Goal: Transaction & Acquisition: Purchase product/service

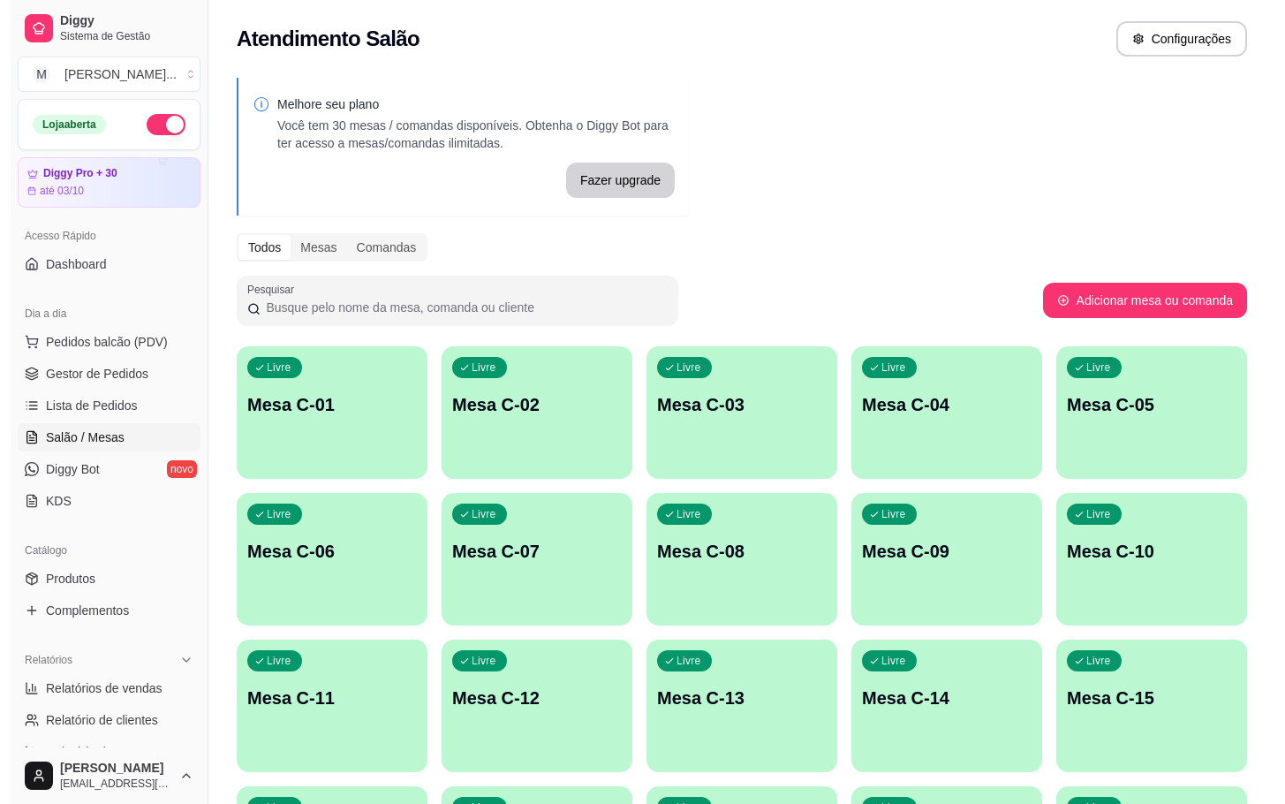
scroll to position [265, 0]
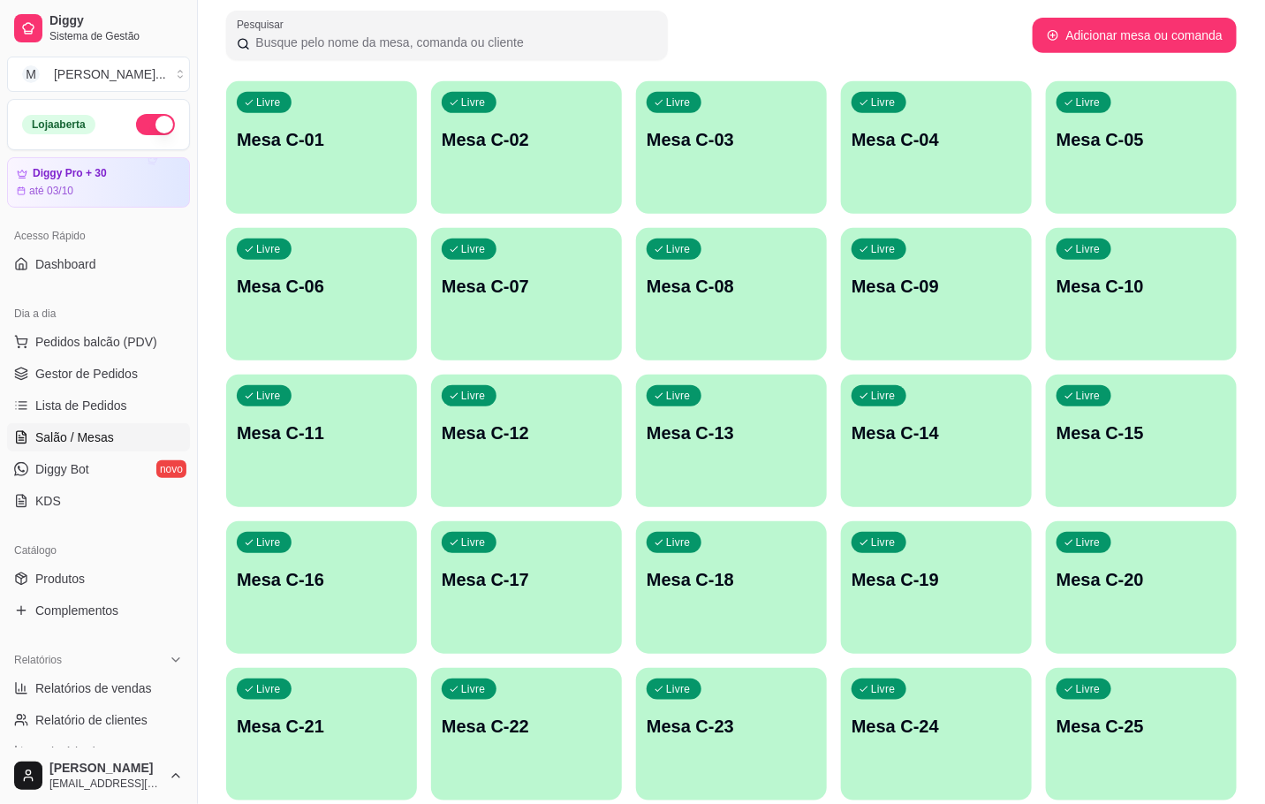
click at [470, 722] on p "Mesa C-22" at bounding box center [527, 726] width 170 height 25
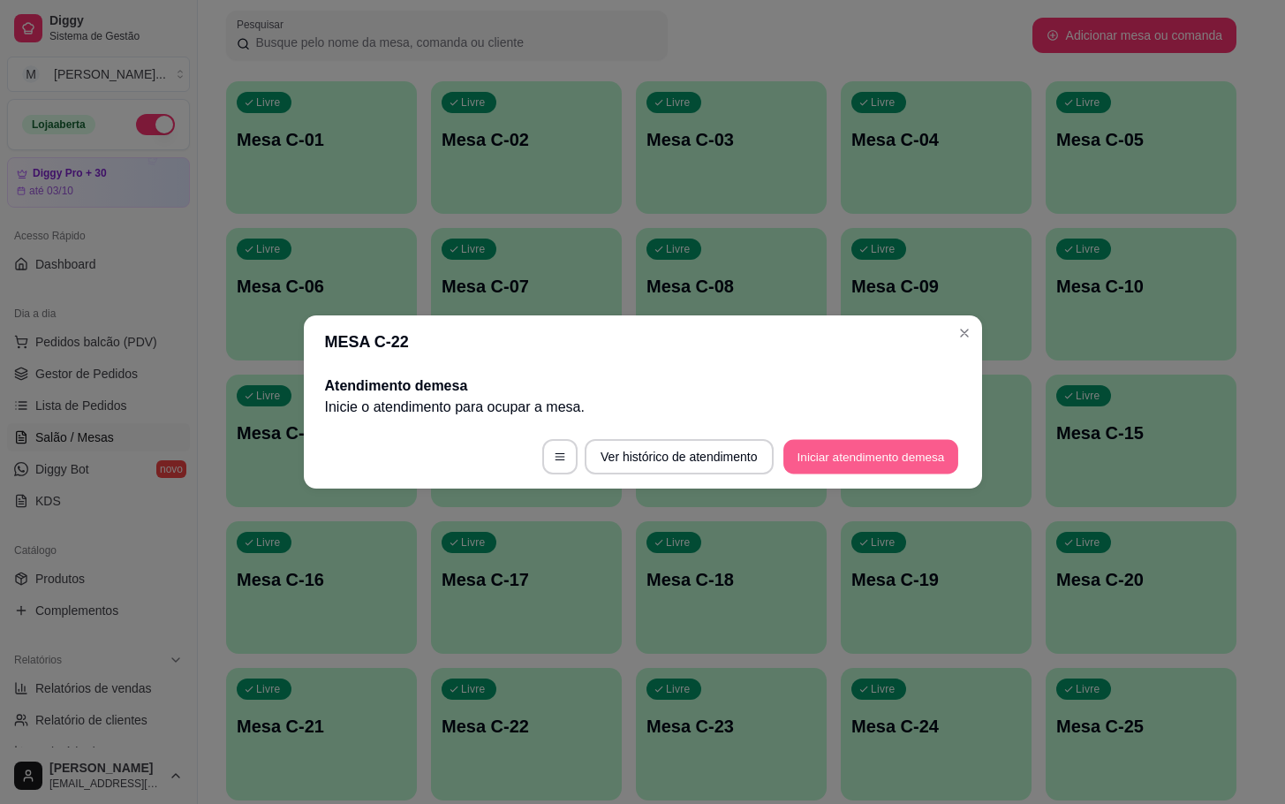
click at [853, 472] on button "Iniciar atendimento de mesa" at bounding box center [871, 457] width 175 height 34
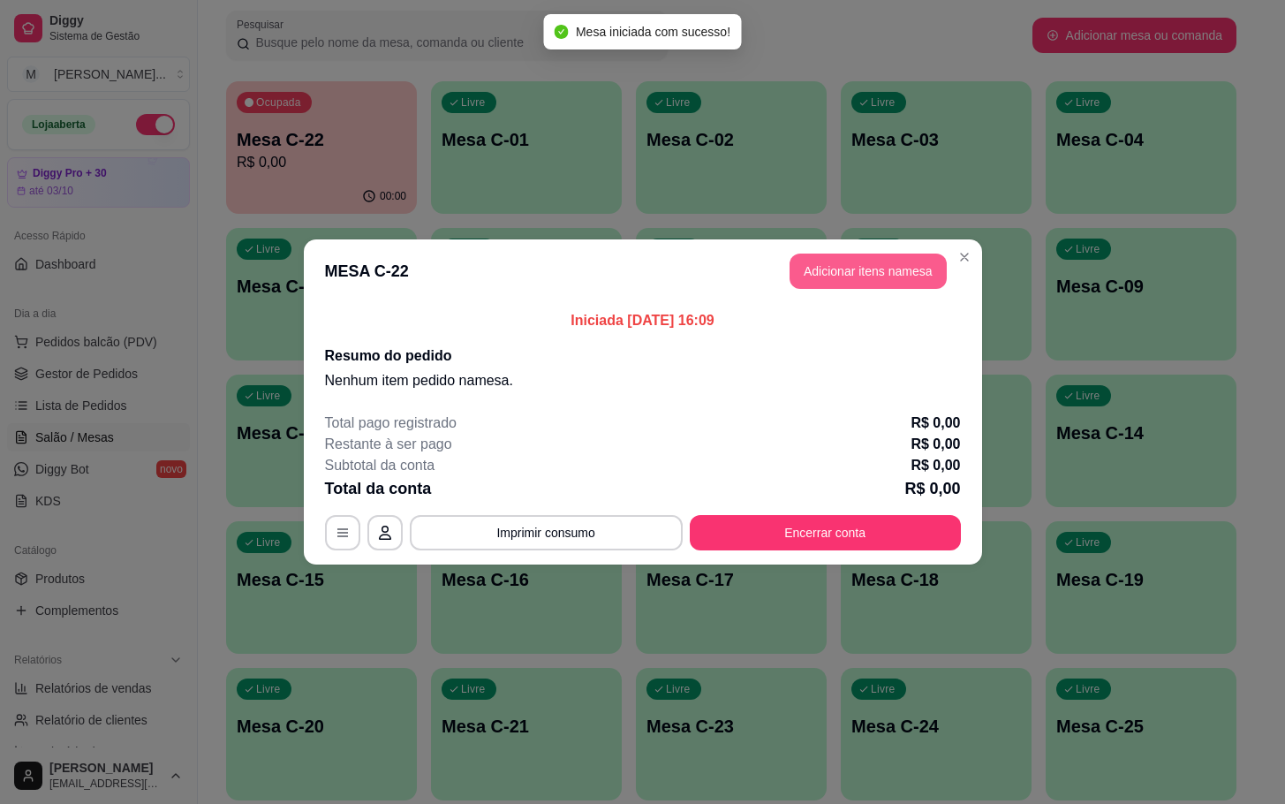
click at [896, 279] on button "Adicionar itens na mesa" at bounding box center [868, 271] width 157 height 35
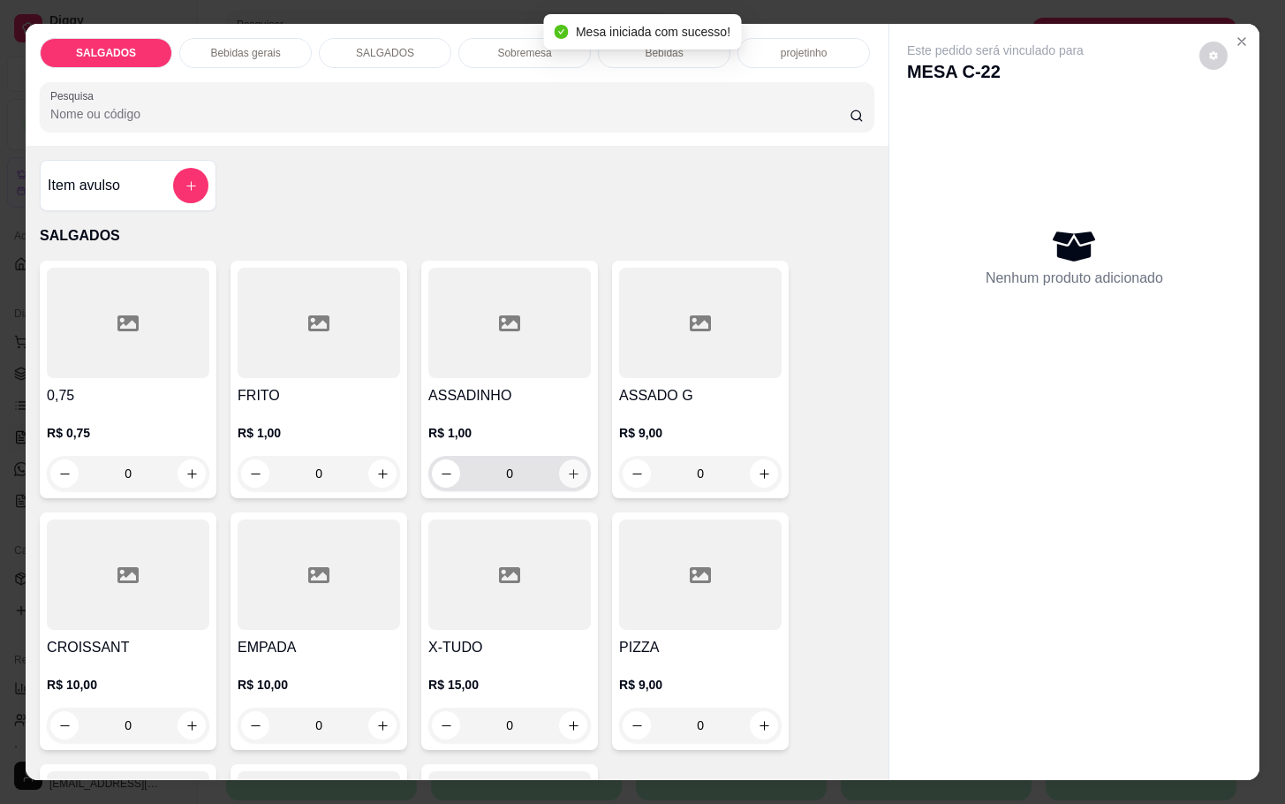
click at [567, 467] on icon "increase-product-quantity" at bounding box center [573, 473] width 13 height 13
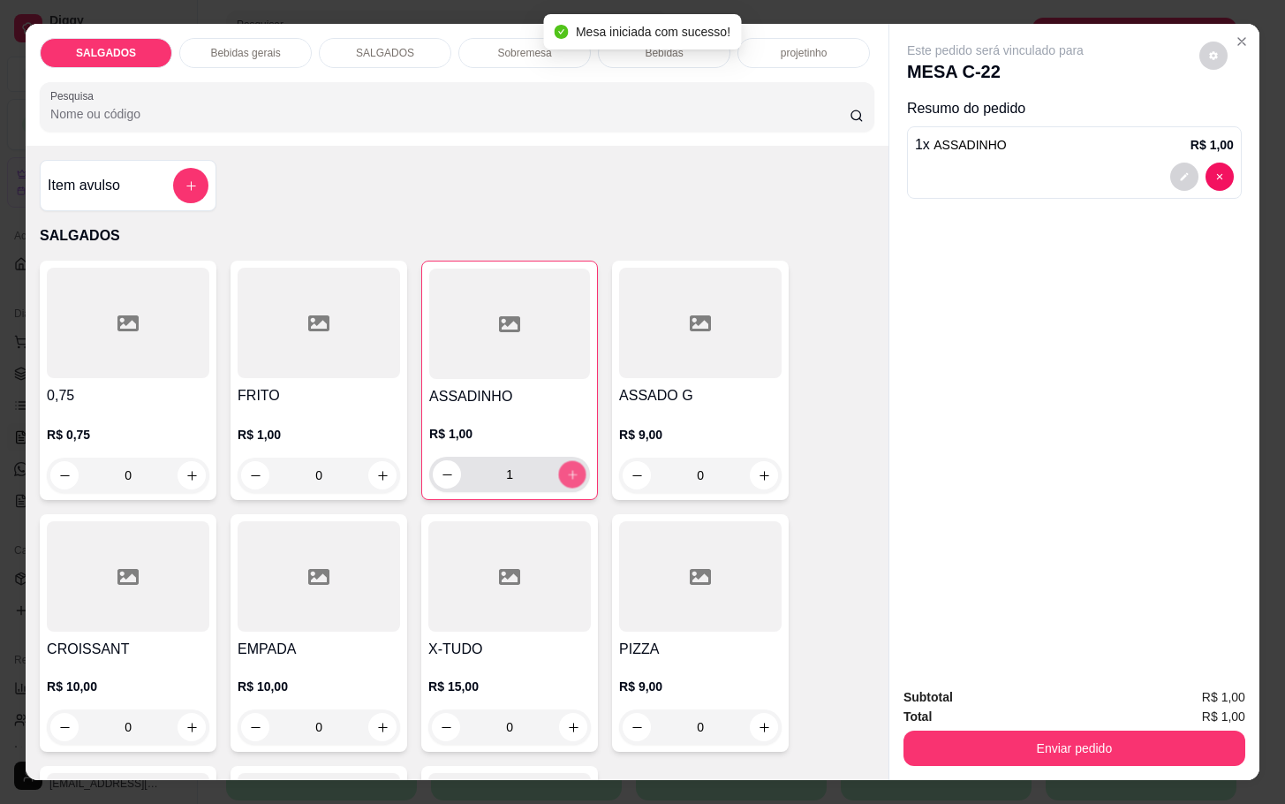
click at [566, 468] on icon "increase-product-quantity" at bounding box center [572, 474] width 13 height 13
type input "5"
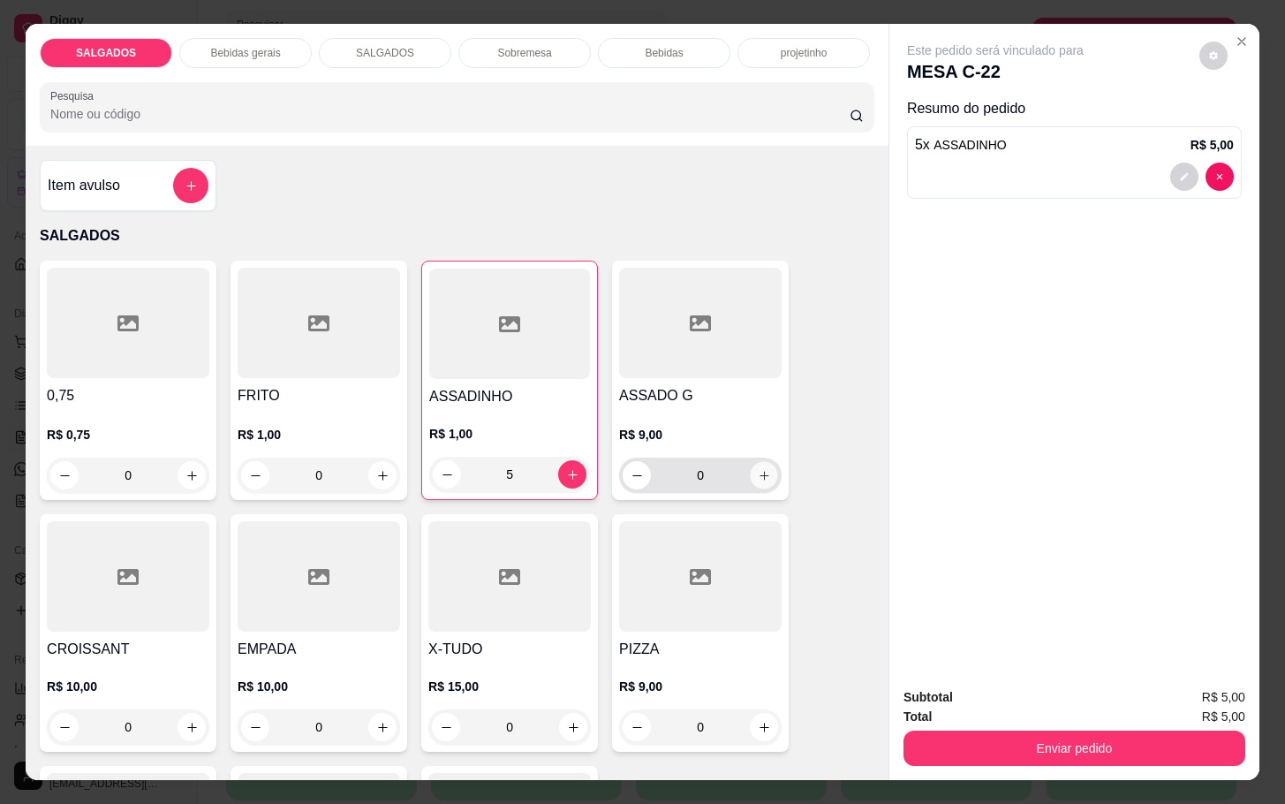
click at [763, 466] on button "increase-product-quantity" at bounding box center [764, 475] width 27 height 27
click at [759, 468] on icon "increase-product-quantity" at bounding box center [763, 474] width 13 height 13
type input "2"
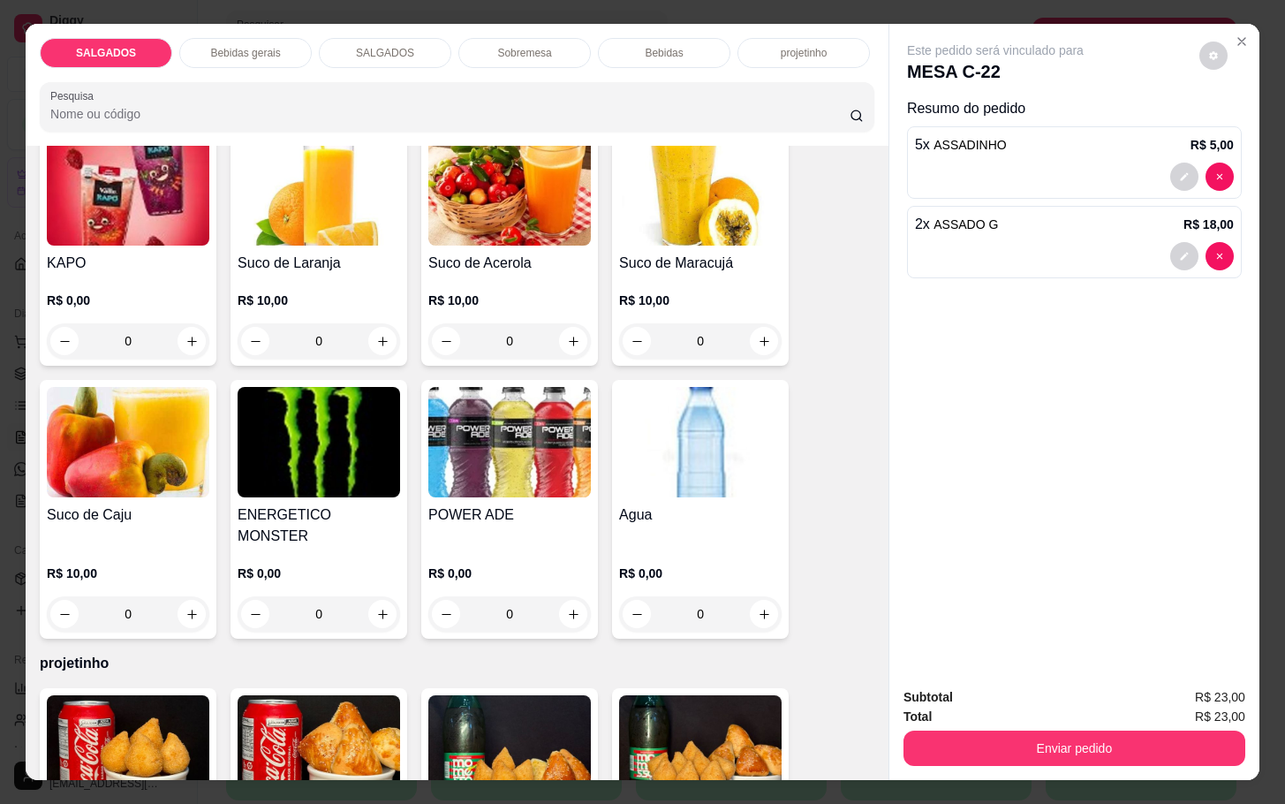
scroll to position [3578, 0]
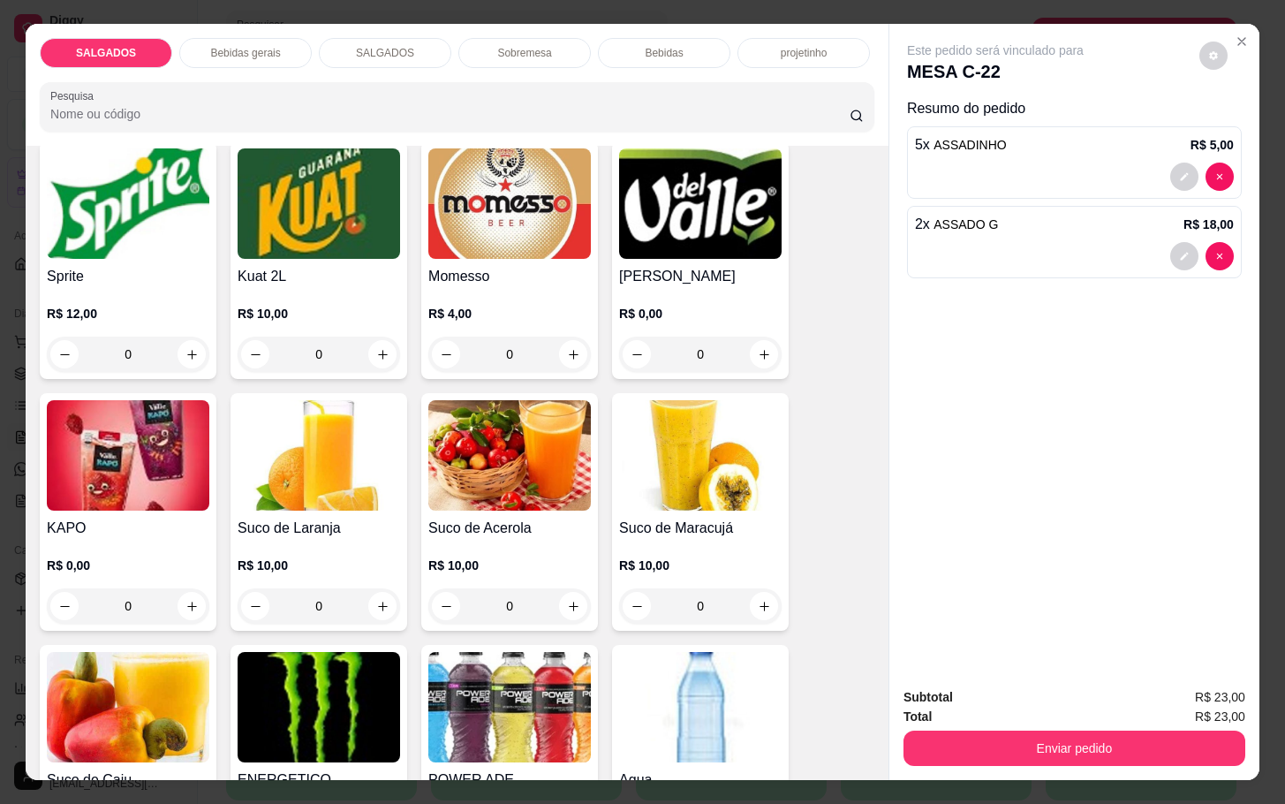
click at [710, 290] on div "R$ 0,00 0" at bounding box center [700, 329] width 163 height 85
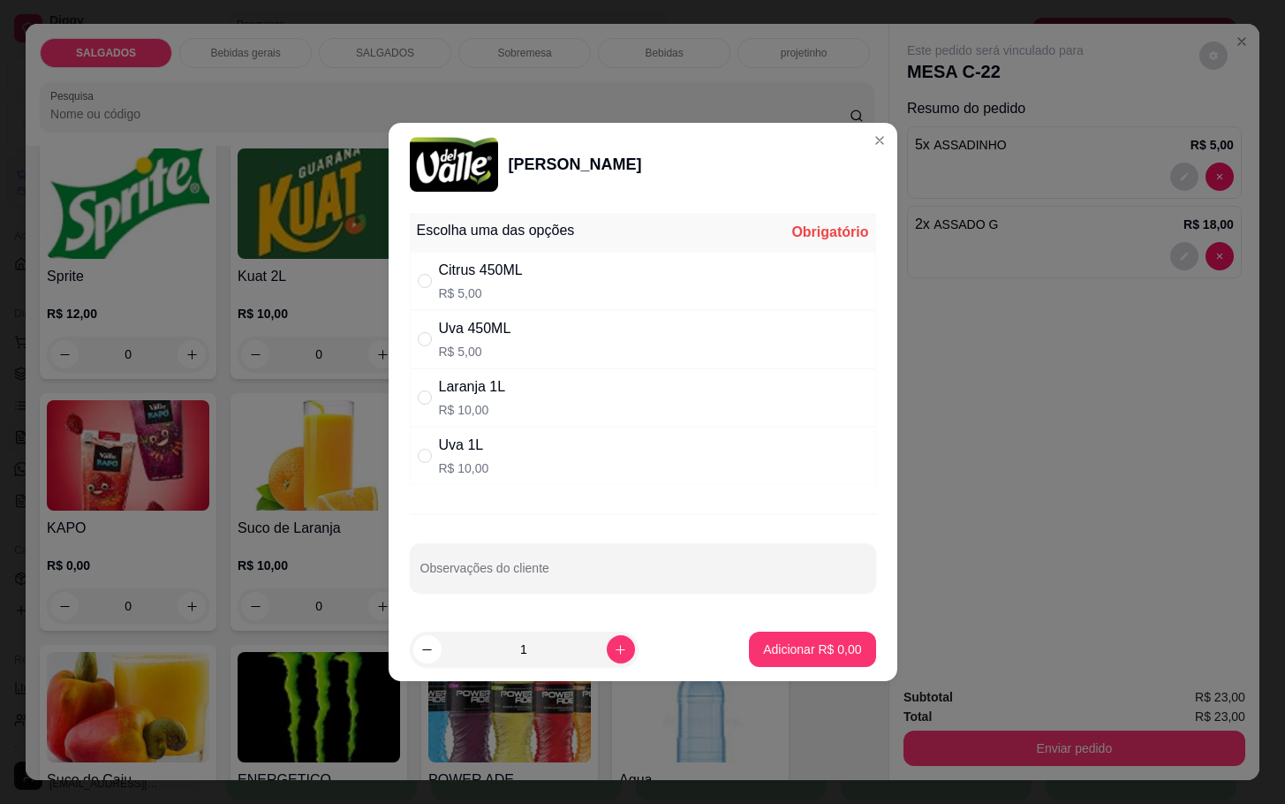
click at [488, 451] on div "Uva 1L R$ 10,00" at bounding box center [643, 456] width 466 height 58
radio input "true"
click at [812, 644] on p "Adicionar R$ 10,00" at bounding box center [809, 648] width 102 height 17
type input "1"
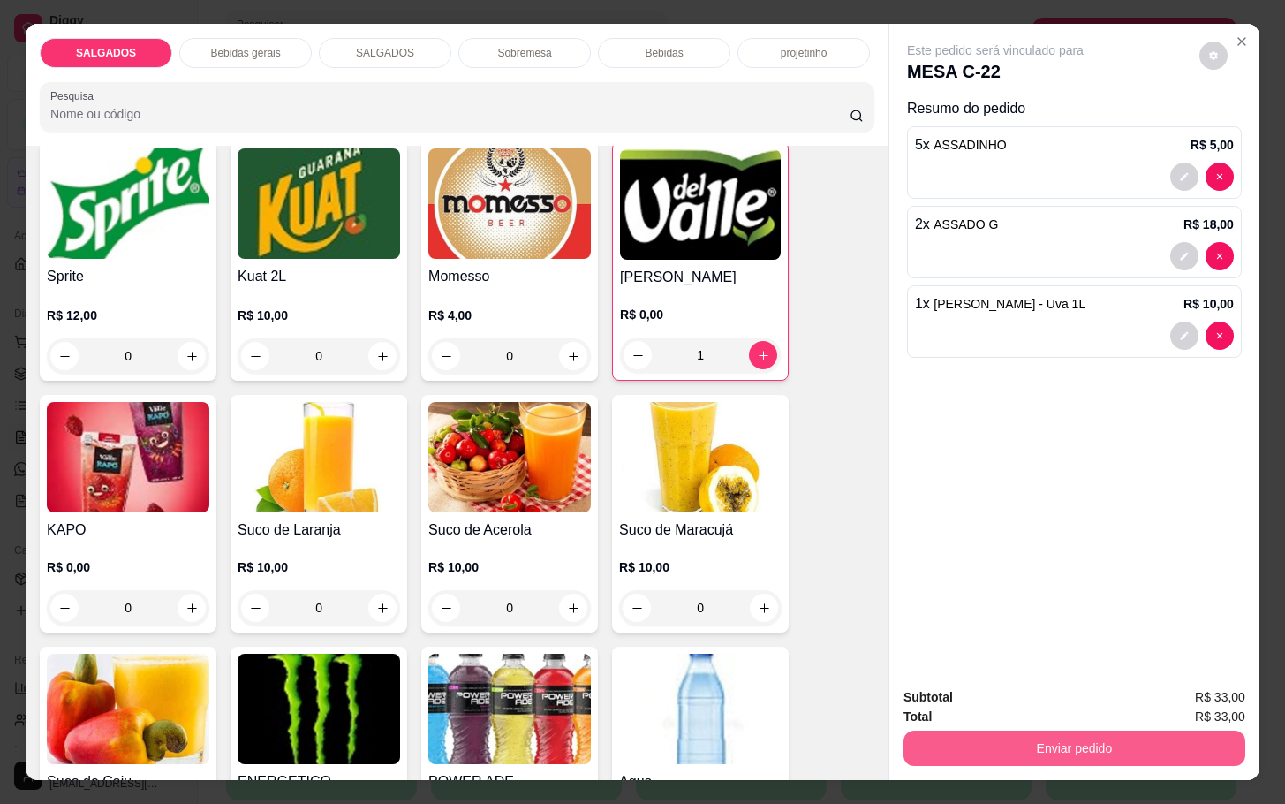
click at [1011, 731] on button "Enviar pedido" at bounding box center [1075, 748] width 342 height 35
click at [1002, 682] on button "Não registrar e enviar pedido" at bounding box center [1013, 694] width 178 height 33
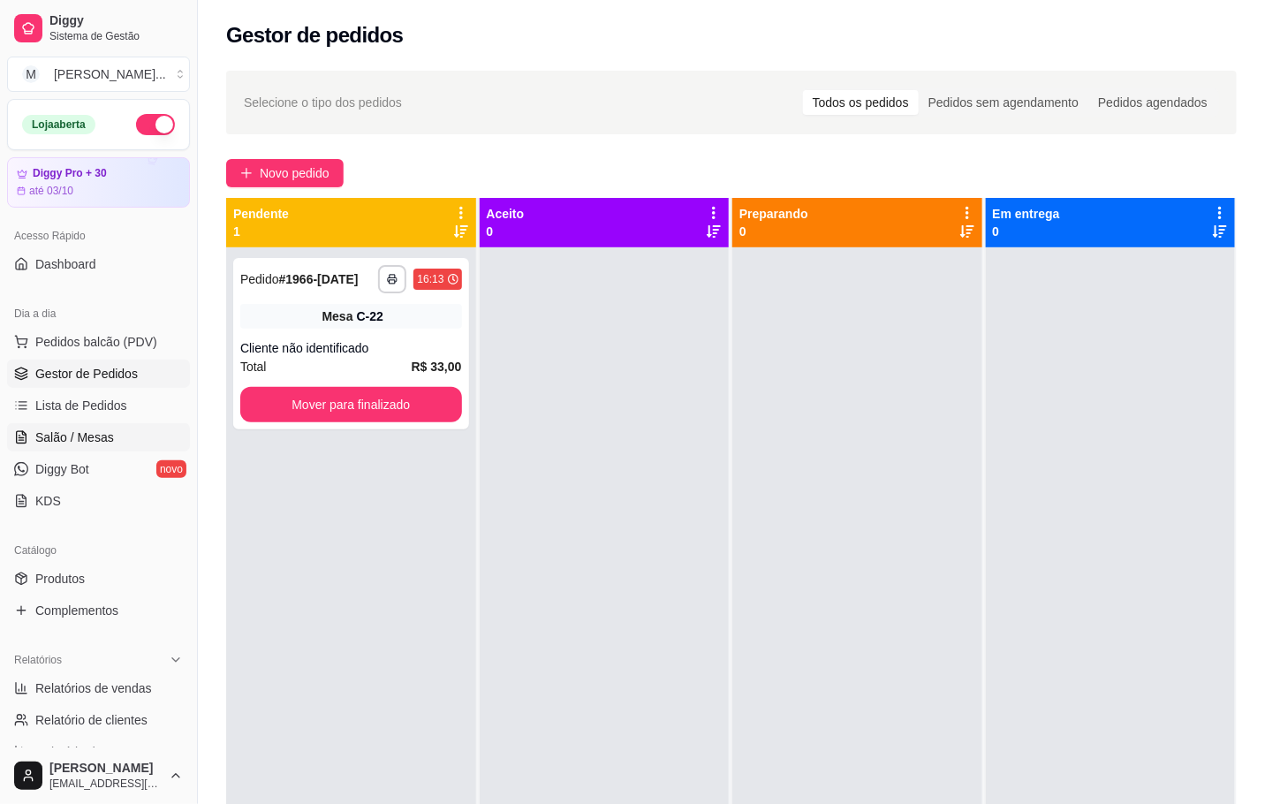
click at [112, 443] on link "Salão / Mesas" at bounding box center [98, 437] width 183 height 28
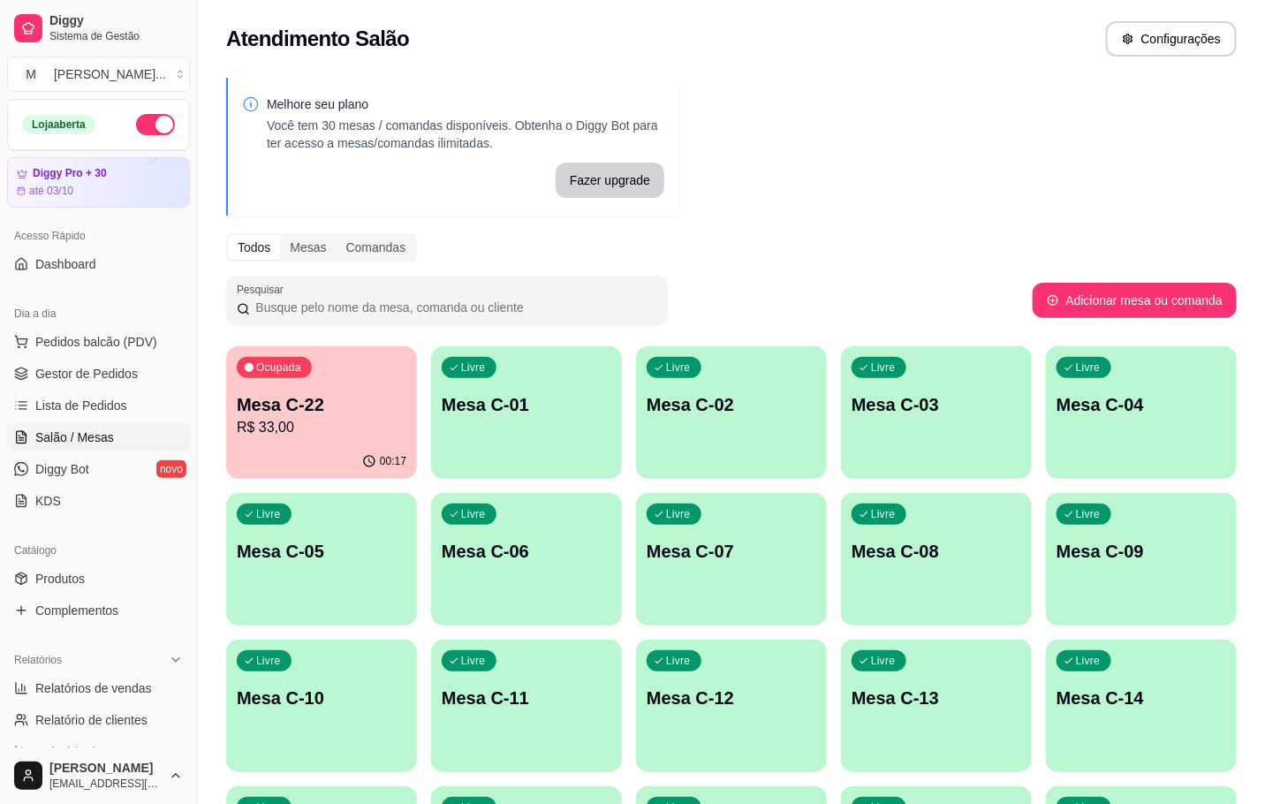
click at [361, 377] on div "Ocupada Mesa C-22 R$ 33,00" at bounding box center [321, 395] width 191 height 98
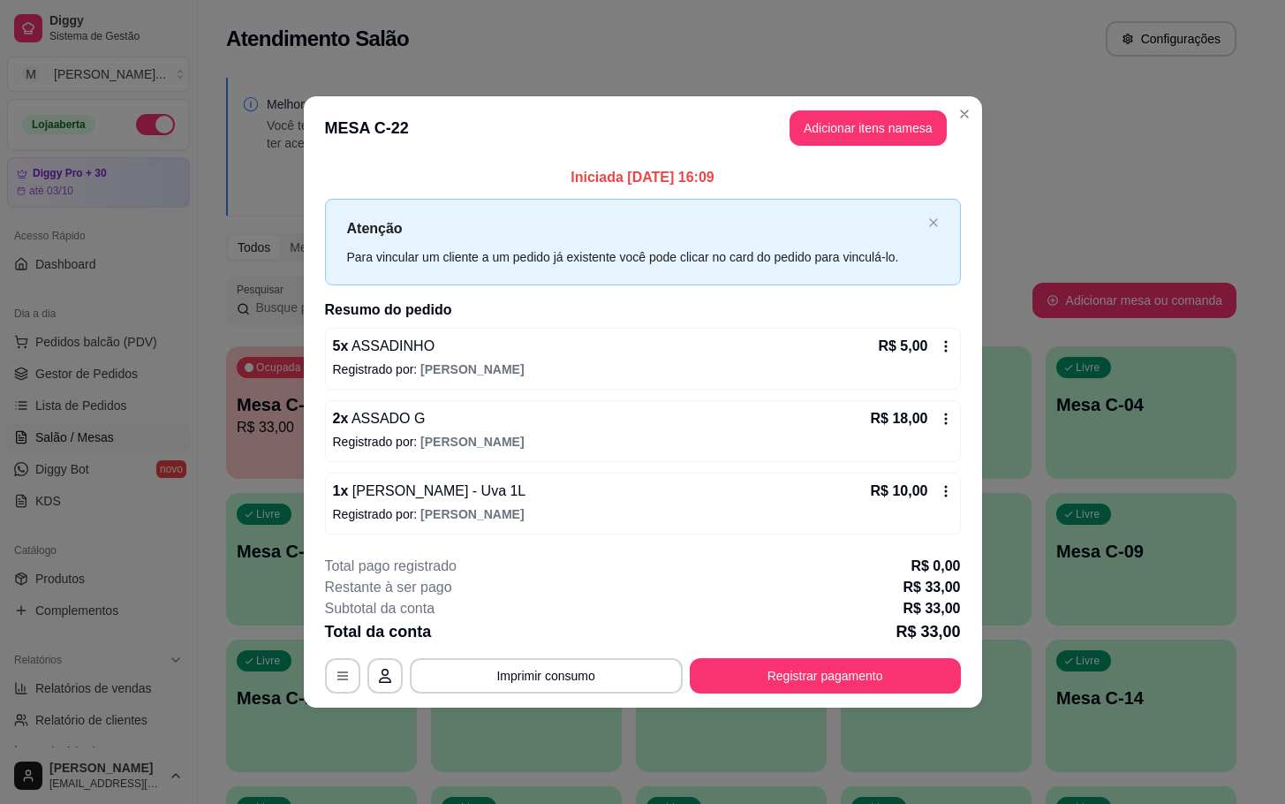
click at [870, 148] on header "MESA C-22 Adicionar itens na mesa" at bounding box center [643, 128] width 678 height 64
click at [870, 146] on header "MESA C-22 Adicionar itens na mesa" at bounding box center [643, 128] width 678 height 64
click at [869, 131] on button "Adicionar itens na mesa" at bounding box center [868, 127] width 157 height 35
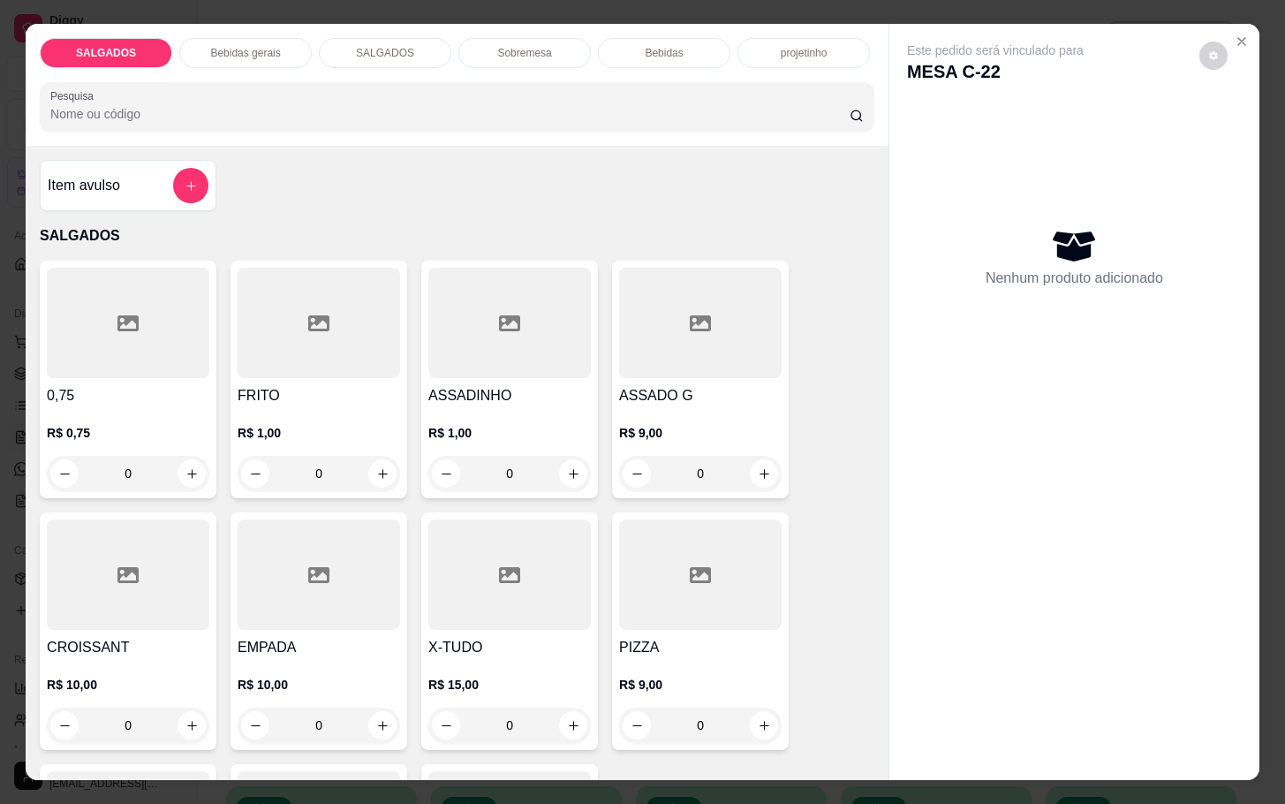
drag, startPoint x: 323, startPoint y: 480, endPoint x: 276, endPoint y: 485, distance: 47.1
click at [276, 485] on div "FRITO R$ 1,00 0" at bounding box center [319, 380] width 177 height 238
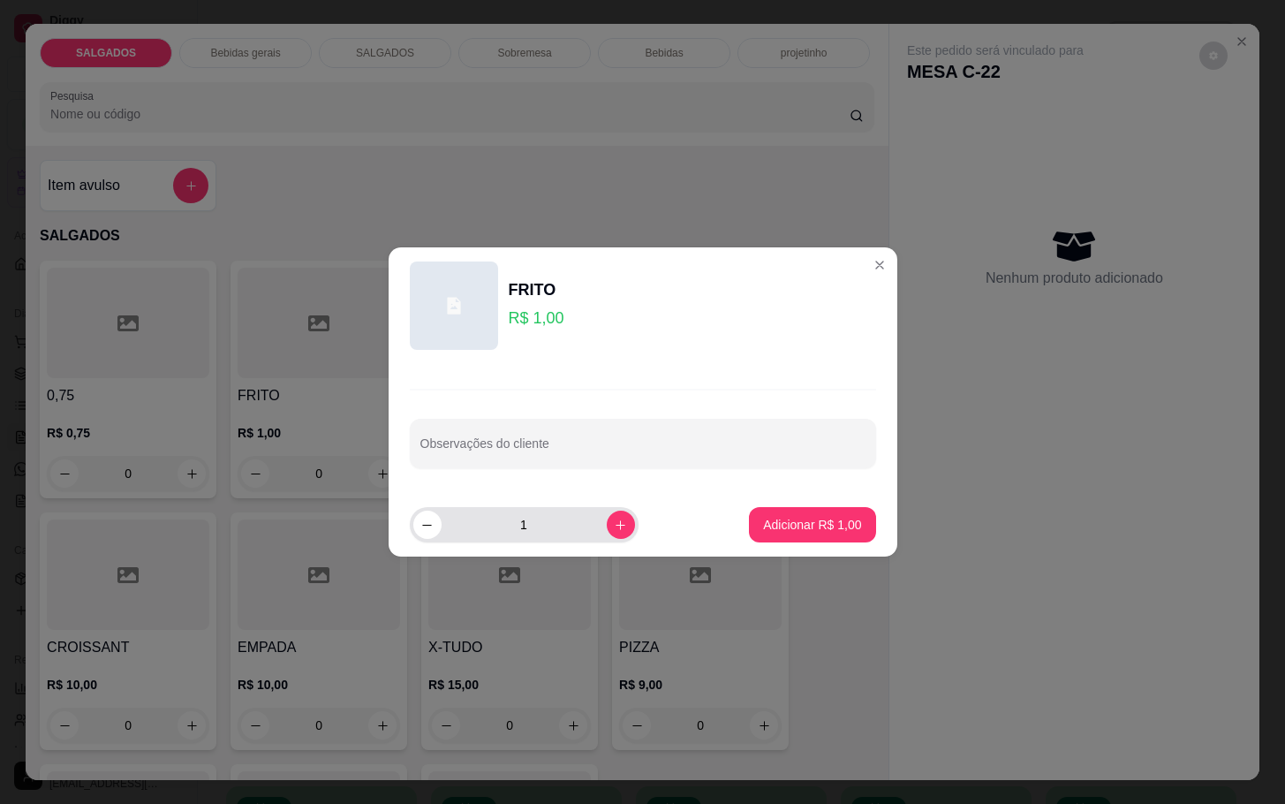
click at [551, 512] on input "1" at bounding box center [524, 524] width 165 height 35
type input "7"
click at [785, 527] on p "Adicionar R$ 7,00" at bounding box center [812, 524] width 95 height 17
type input "7"
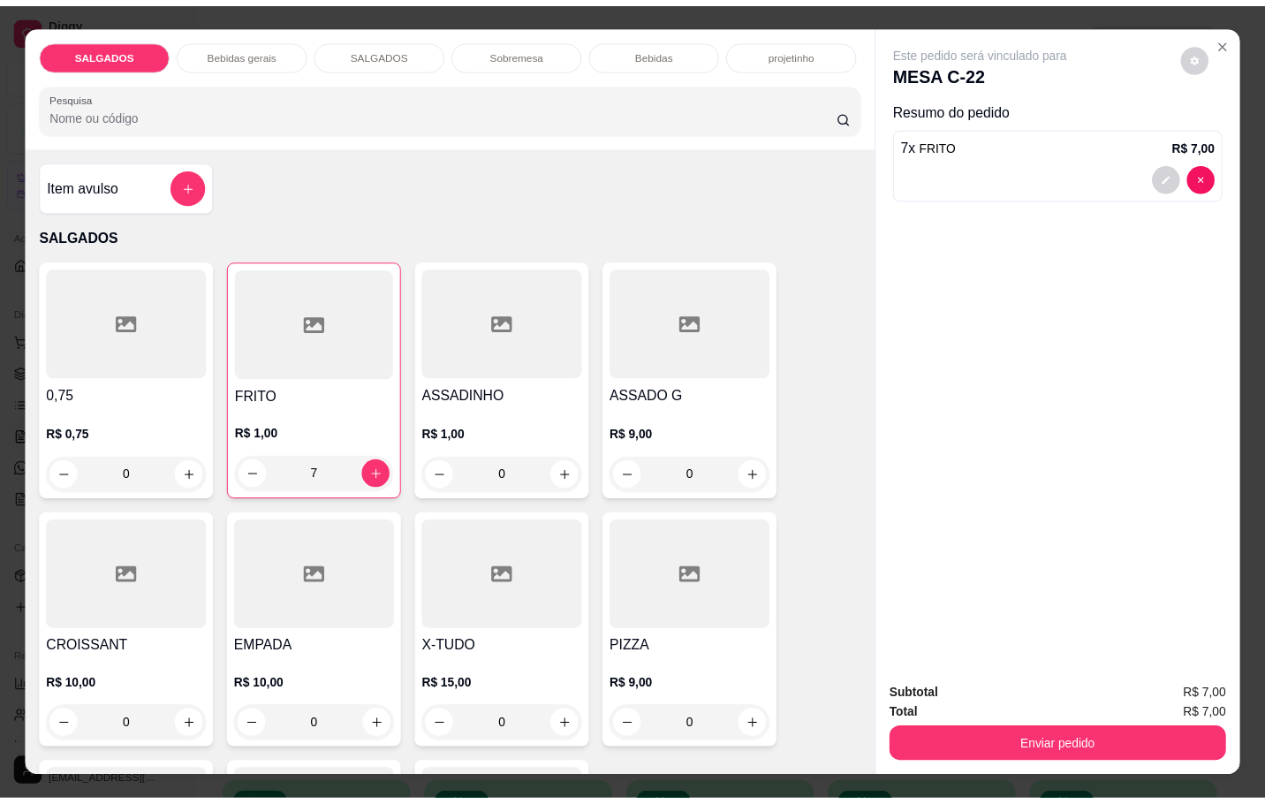
scroll to position [530, 0]
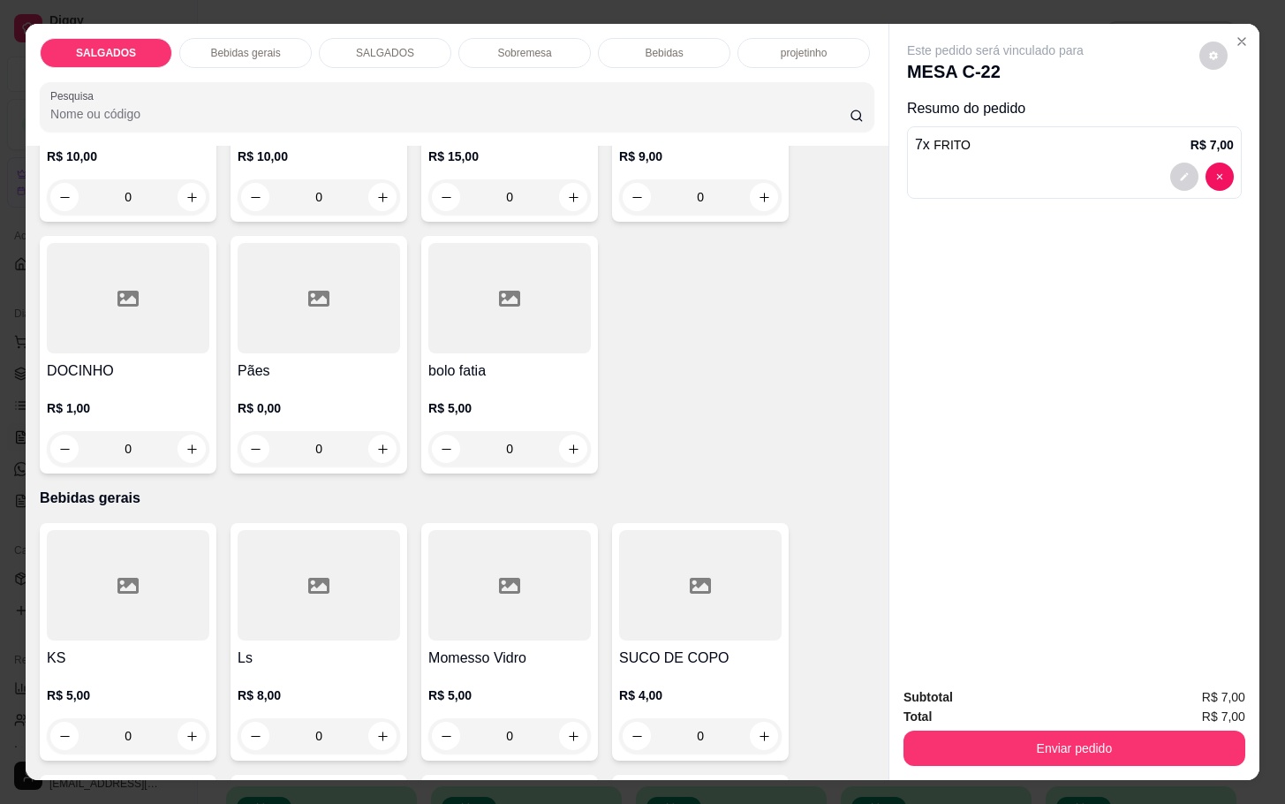
click at [167, 438] on input "0" at bounding box center [128, 448] width 99 height 35
click at [194, 445] on button "increase-product-quantity" at bounding box center [192, 449] width 28 height 28
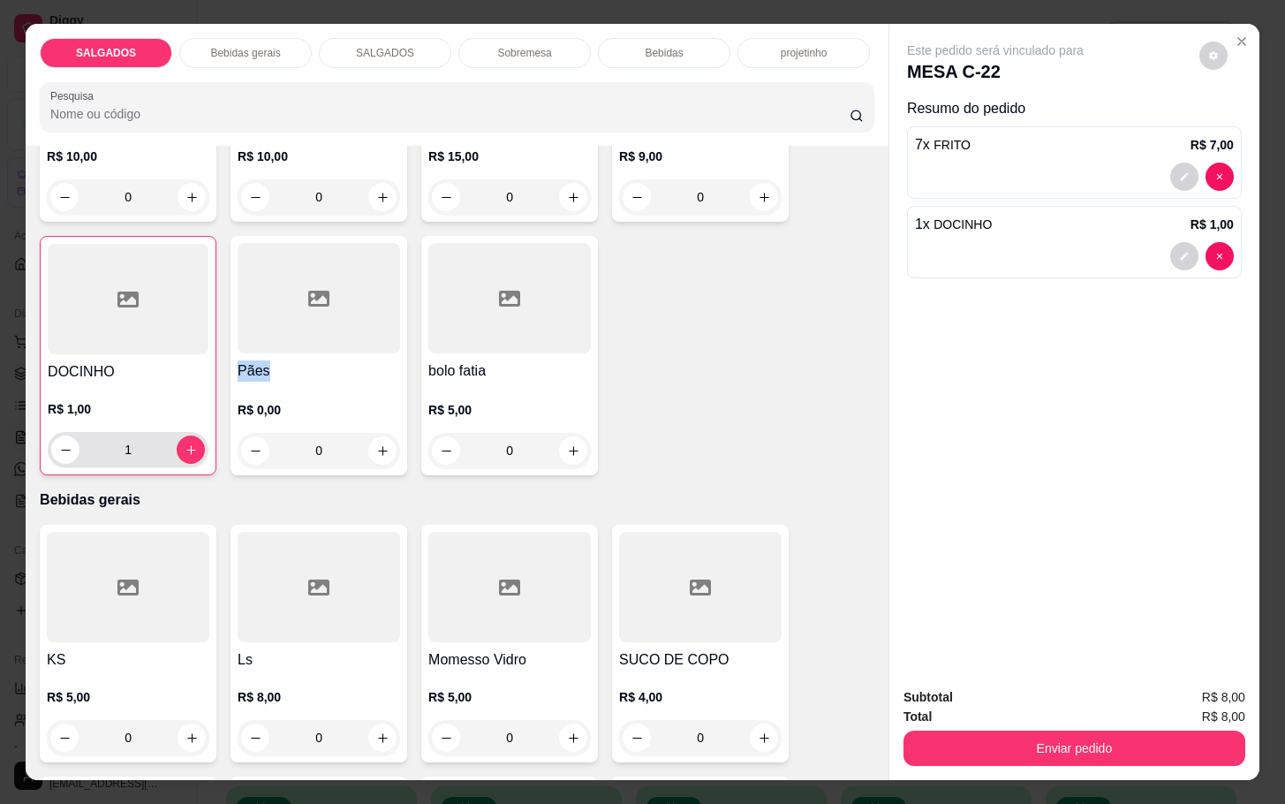
click at [194, 445] on div "1" at bounding box center [128, 449] width 161 height 35
click at [185, 443] on icon "increase-product-quantity" at bounding box center [191, 449] width 13 height 13
type input "2"
click at [971, 726] on div "Enviar pedido" at bounding box center [1075, 746] width 342 height 40
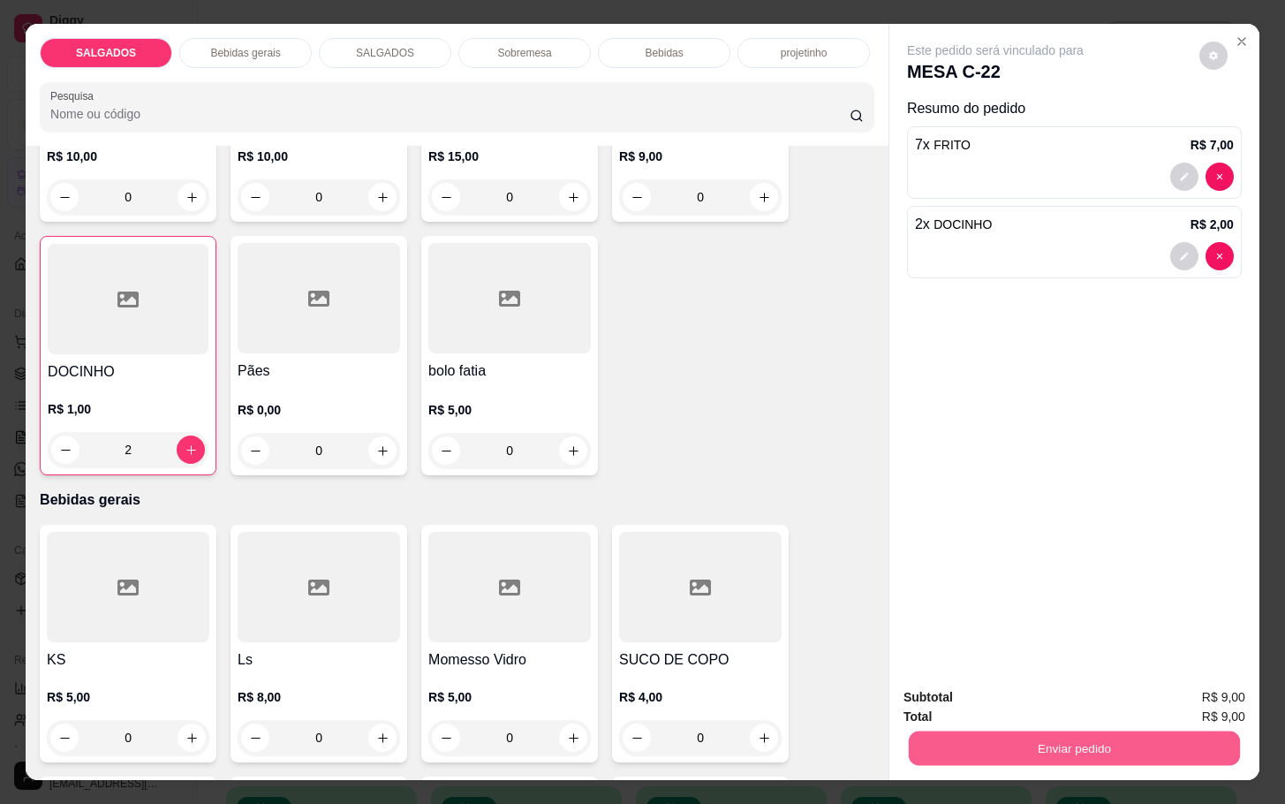
click at [971, 731] on button "Enviar pedido" at bounding box center [1074, 748] width 331 height 34
click at [971, 700] on button "Não registrar e enviar pedido" at bounding box center [1013, 695] width 184 height 34
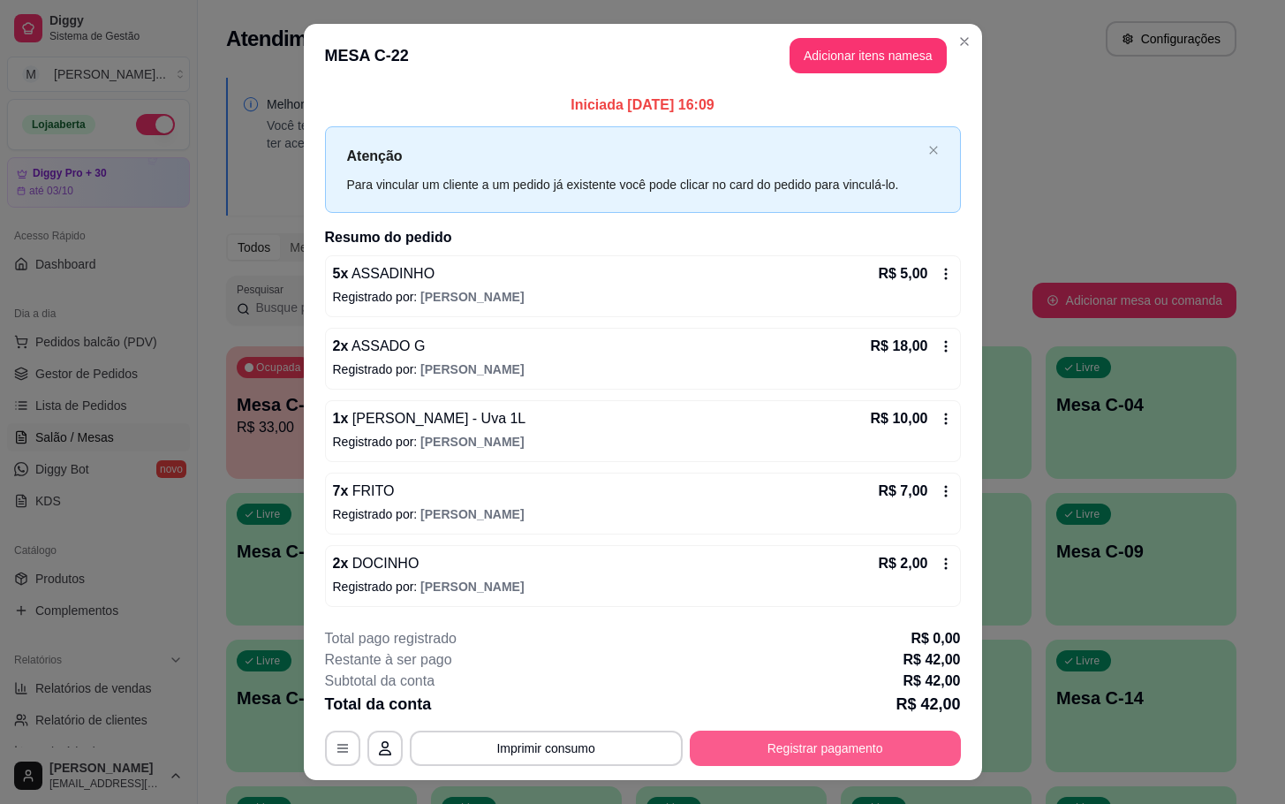
click at [862, 750] on button "Registrar pagamento" at bounding box center [825, 748] width 271 height 35
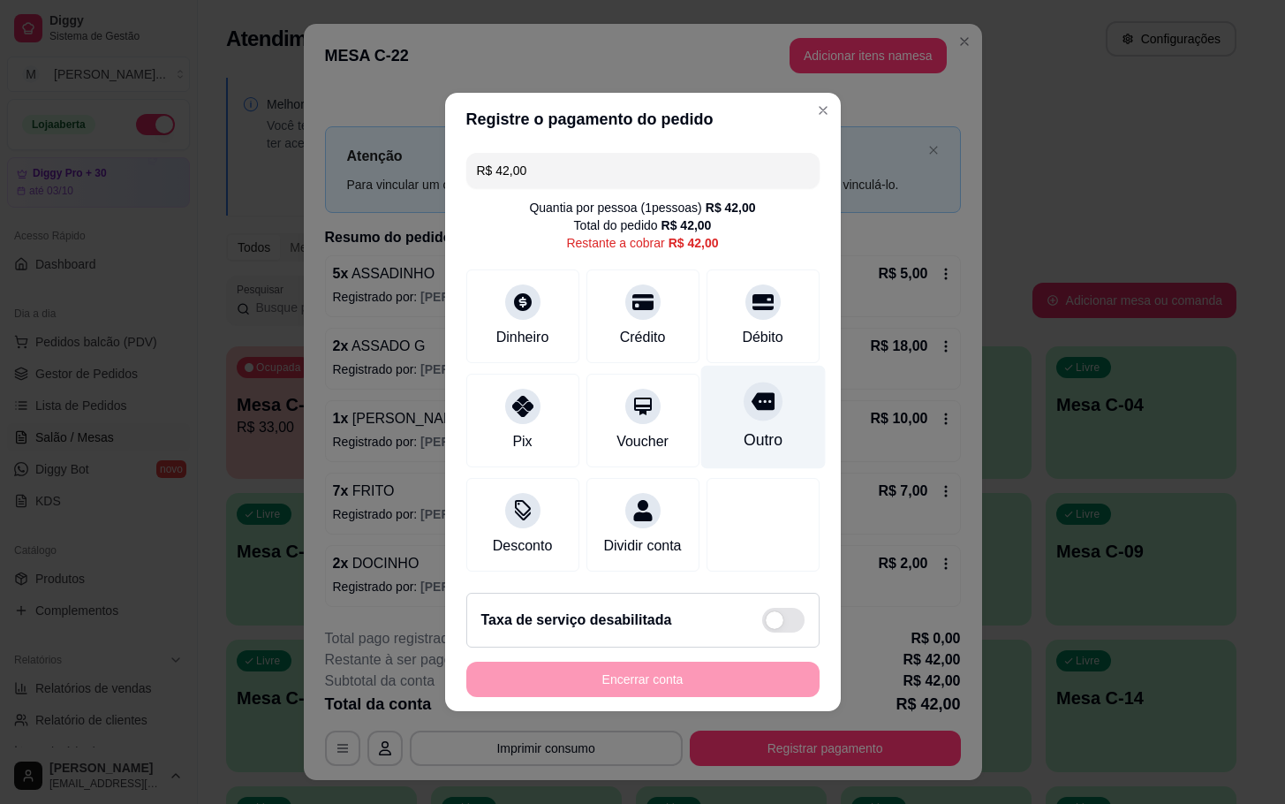
click at [740, 377] on div "Outro" at bounding box center [762, 417] width 125 height 103
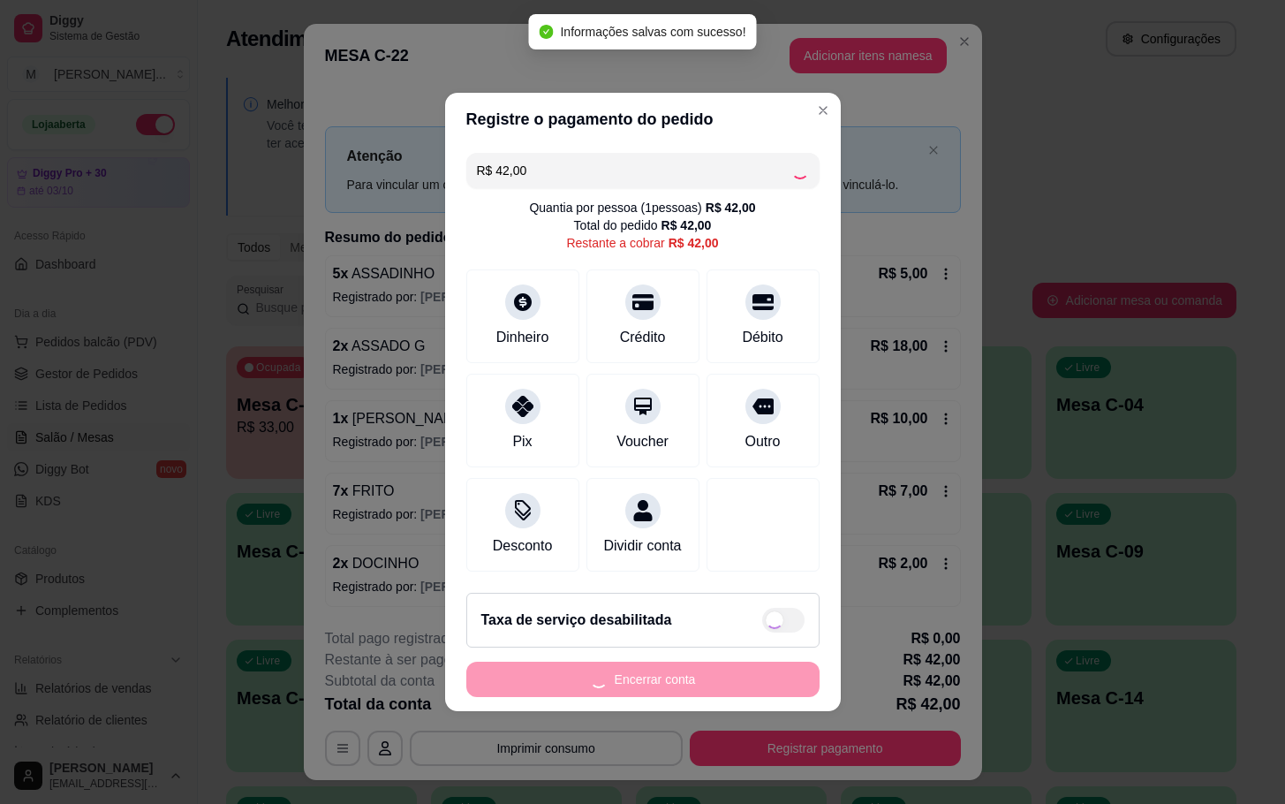
type input "R$ 0,00"
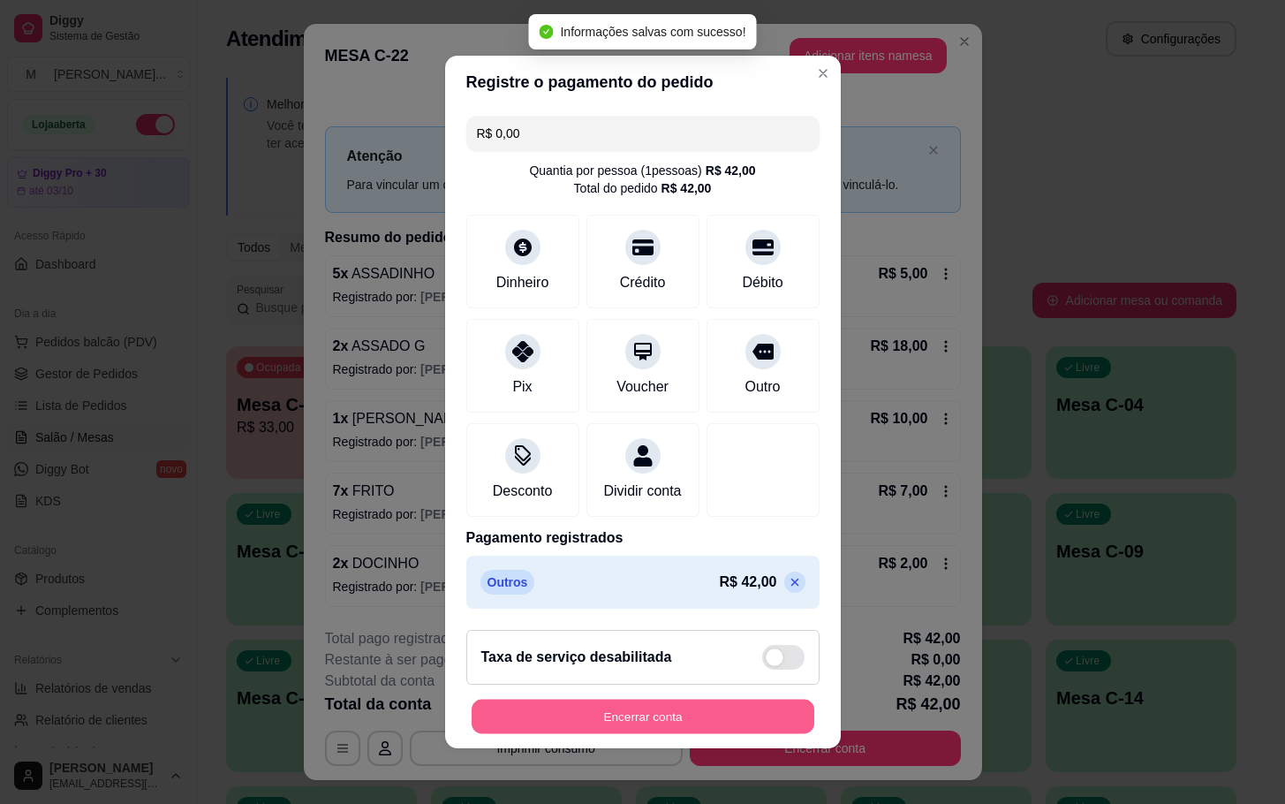
click at [549, 721] on button "Encerrar conta" at bounding box center [643, 717] width 343 height 34
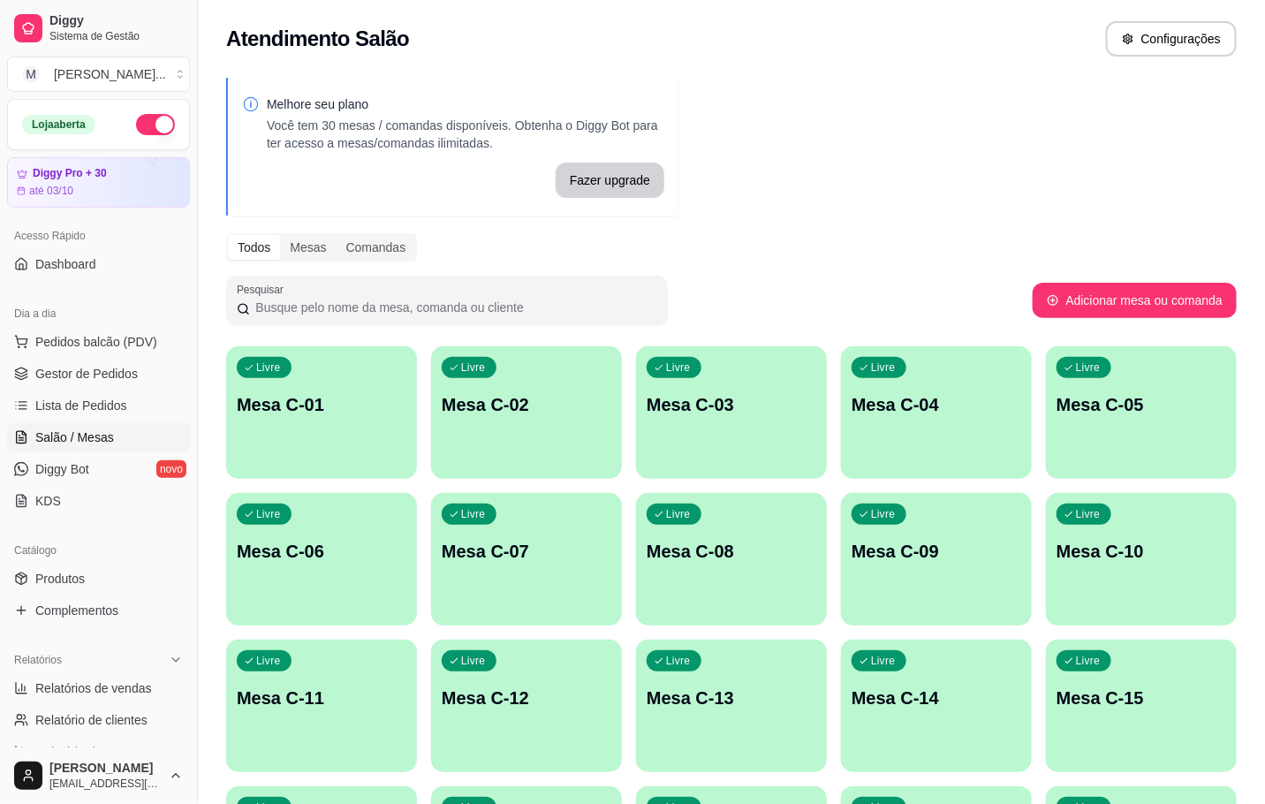
click at [1026, 364] on div "Livre Mesa C-04" at bounding box center [936, 401] width 191 height 111
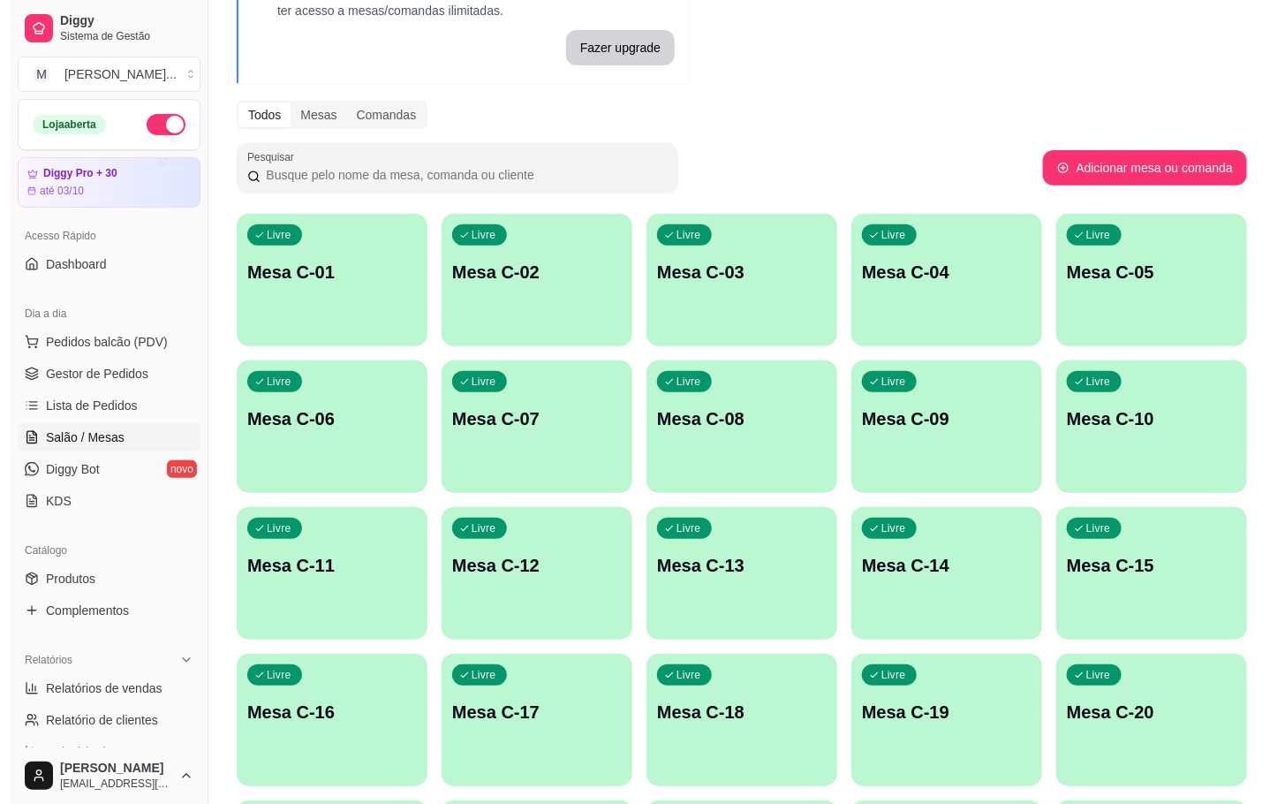
scroll to position [265, 0]
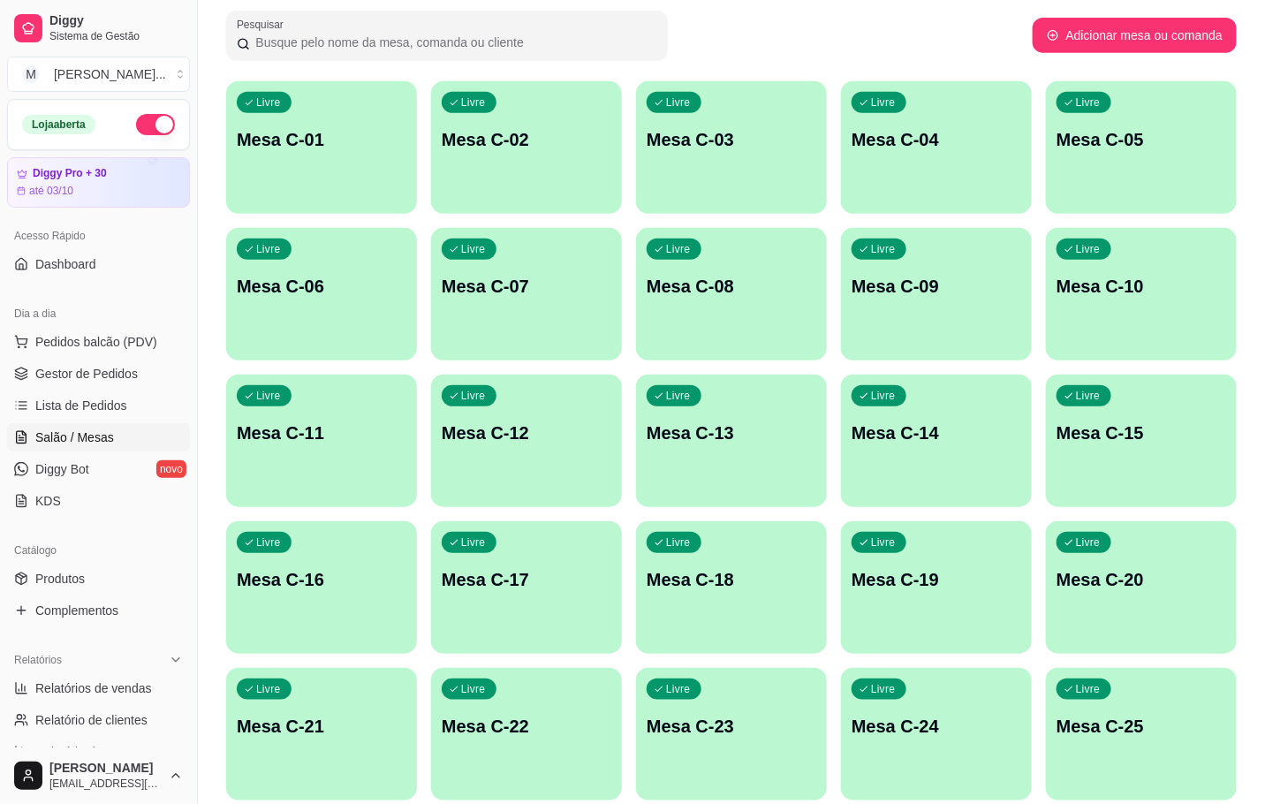
click at [534, 432] on p "Mesa C-12" at bounding box center [527, 432] width 170 height 25
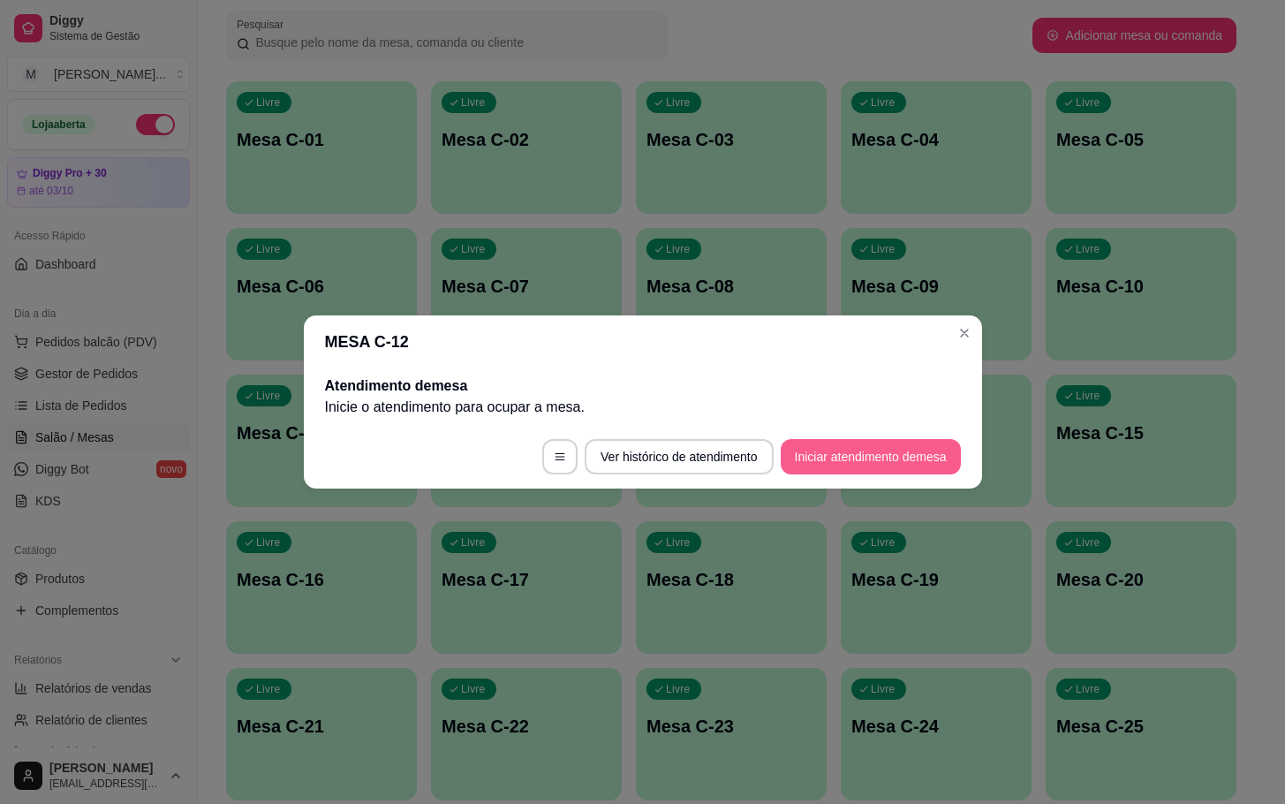
click at [854, 445] on button "Iniciar atendimento de mesa" at bounding box center [871, 456] width 180 height 35
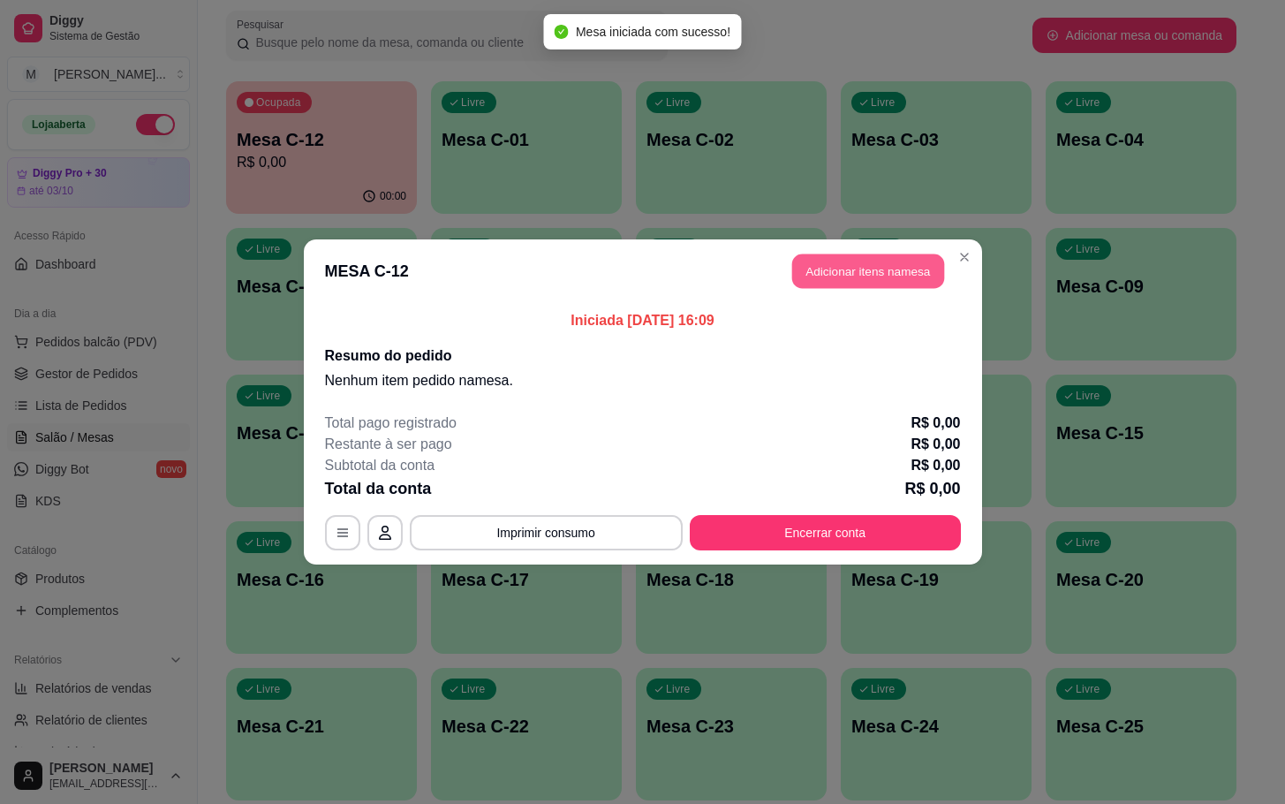
click at [838, 271] on button "Adicionar itens na mesa" at bounding box center [868, 271] width 152 height 34
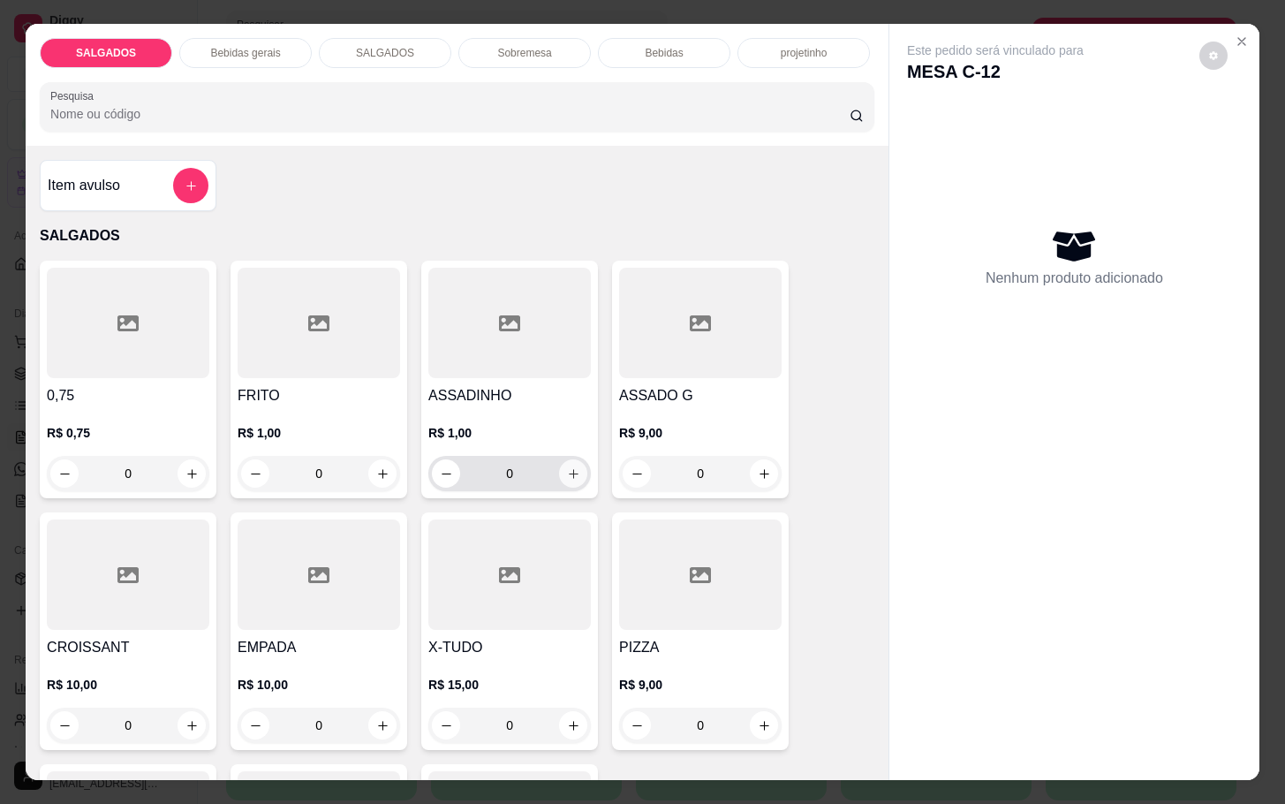
click at [567, 469] on icon "increase-product-quantity" at bounding box center [573, 473] width 13 height 13
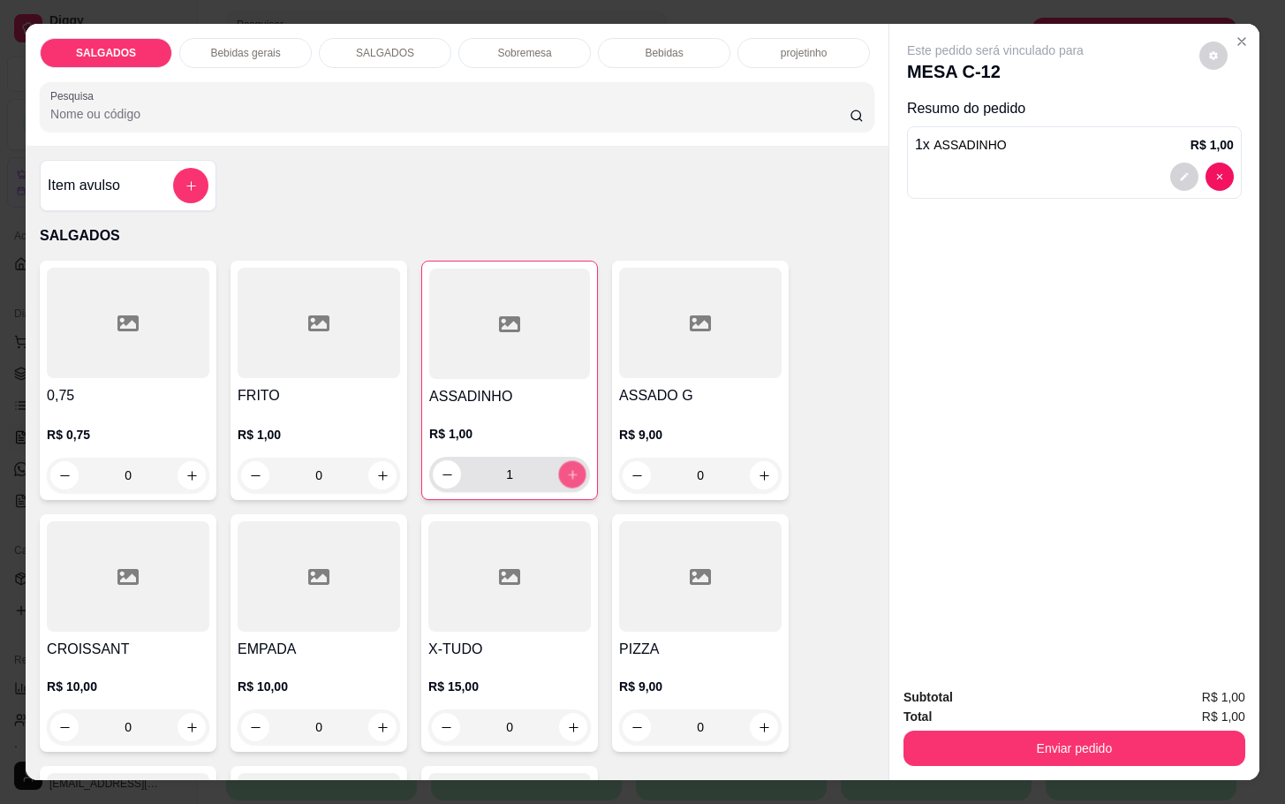
click at [570, 469] on button "increase-product-quantity" at bounding box center [572, 474] width 27 height 27
click at [570, 469] on button "increase-product-quantity" at bounding box center [572, 474] width 28 height 28
click at [570, 469] on button "increase-product-quantity" at bounding box center [572, 474] width 27 height 27
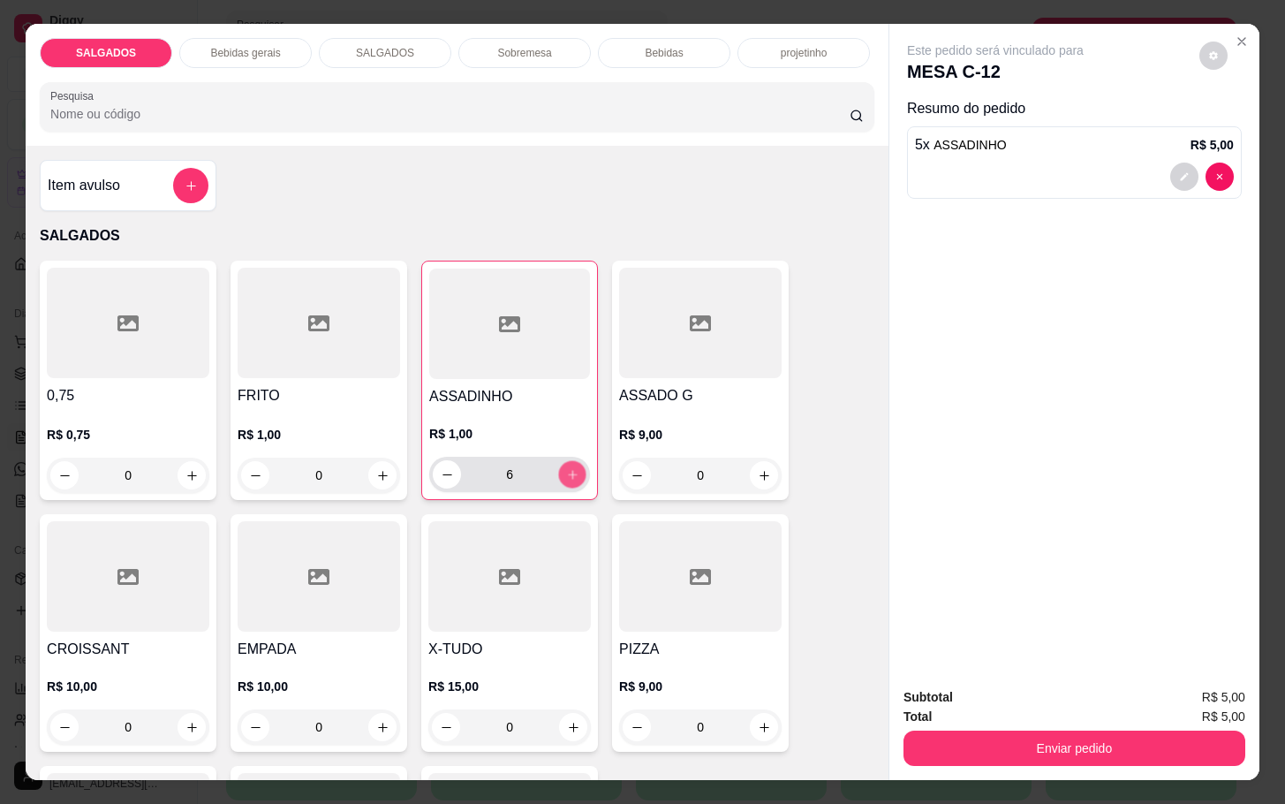
click at [570, 469] on button "increase-product-quantity" at bounding box center [572, 474] width 27 height 27
click at [576, 485] on div "ASSADINHO R$ 1,00 9" at bounding box center [509, 380] width 177 height 239
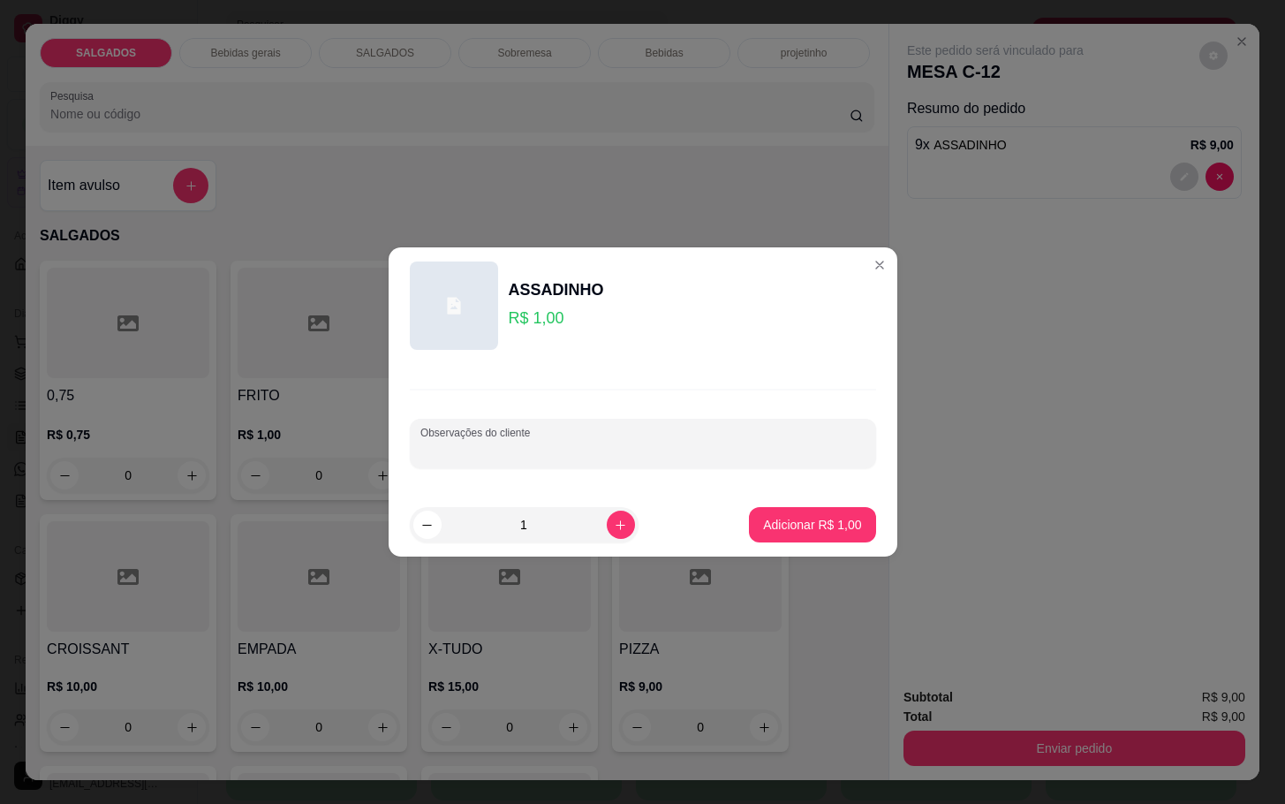
drag, startPoint x: 571, startPoint y: 451, endPoint x: 578, endPoint y: 483, distance: 33.4
click at [578, 483] on div "Observações do cliente" at bounding box center [643, 428] width 509 height 129
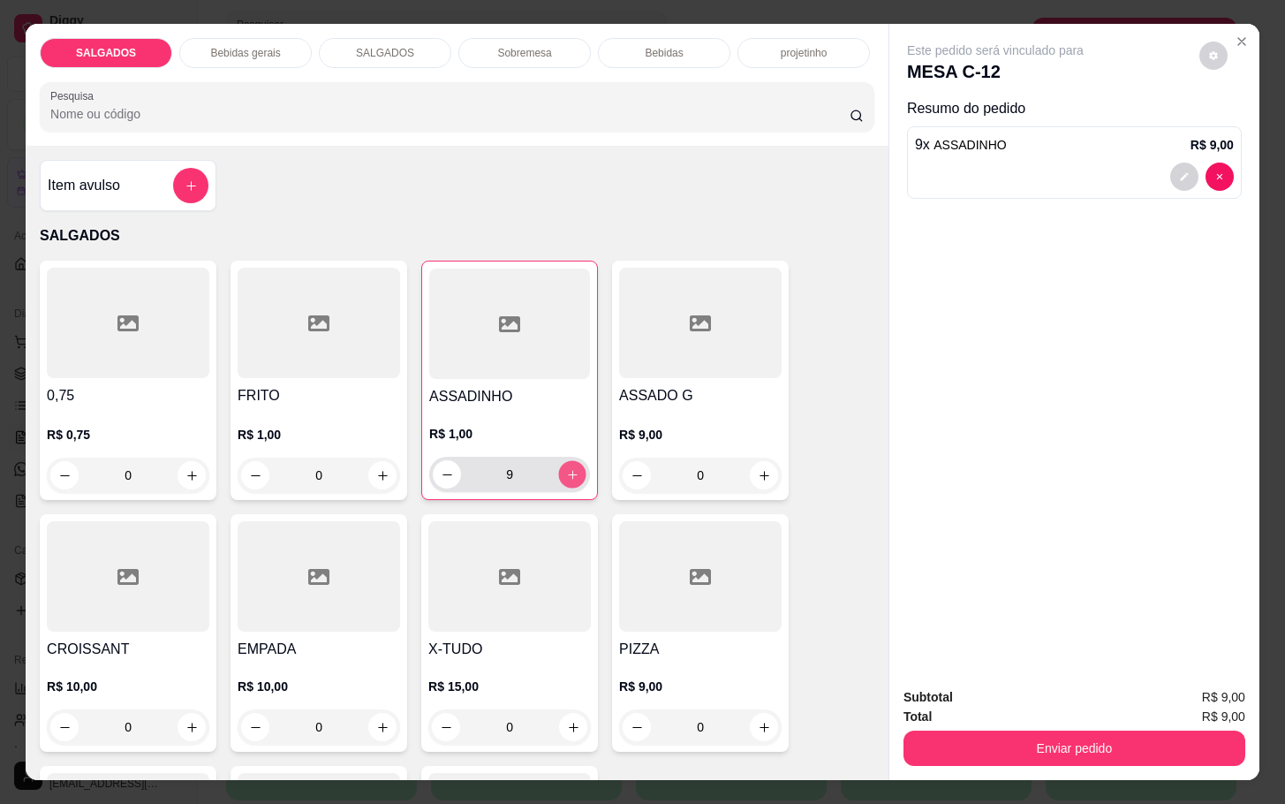
click at [571, 473] on button "increase-product-quantity" at bounding box center [572, 474] width 27 height 27
click at [571, 473] on button "increase-product-quantity" at bounding box center [572, 474] width 28 height 28
click at [571, 473] on button "increase-product-quantity" at bounding box center [572, 474] width 27 height 27
click at [571, 473] on button "increase-product-quantity" at bounding box center [572, 474] width 28 height 28
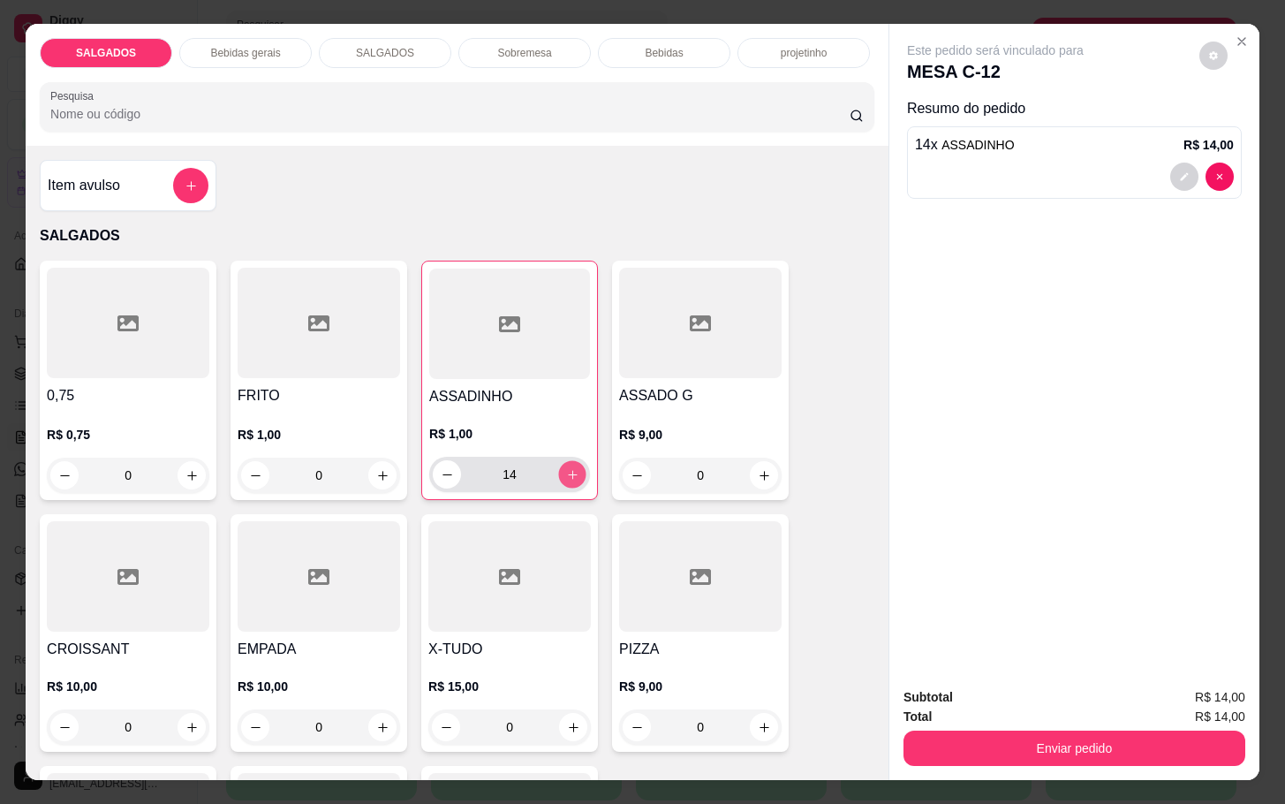
click at [571, 473] on button "increase-product-quantity" at bounding box center [572, 474] width 27 height 27
type input "15"
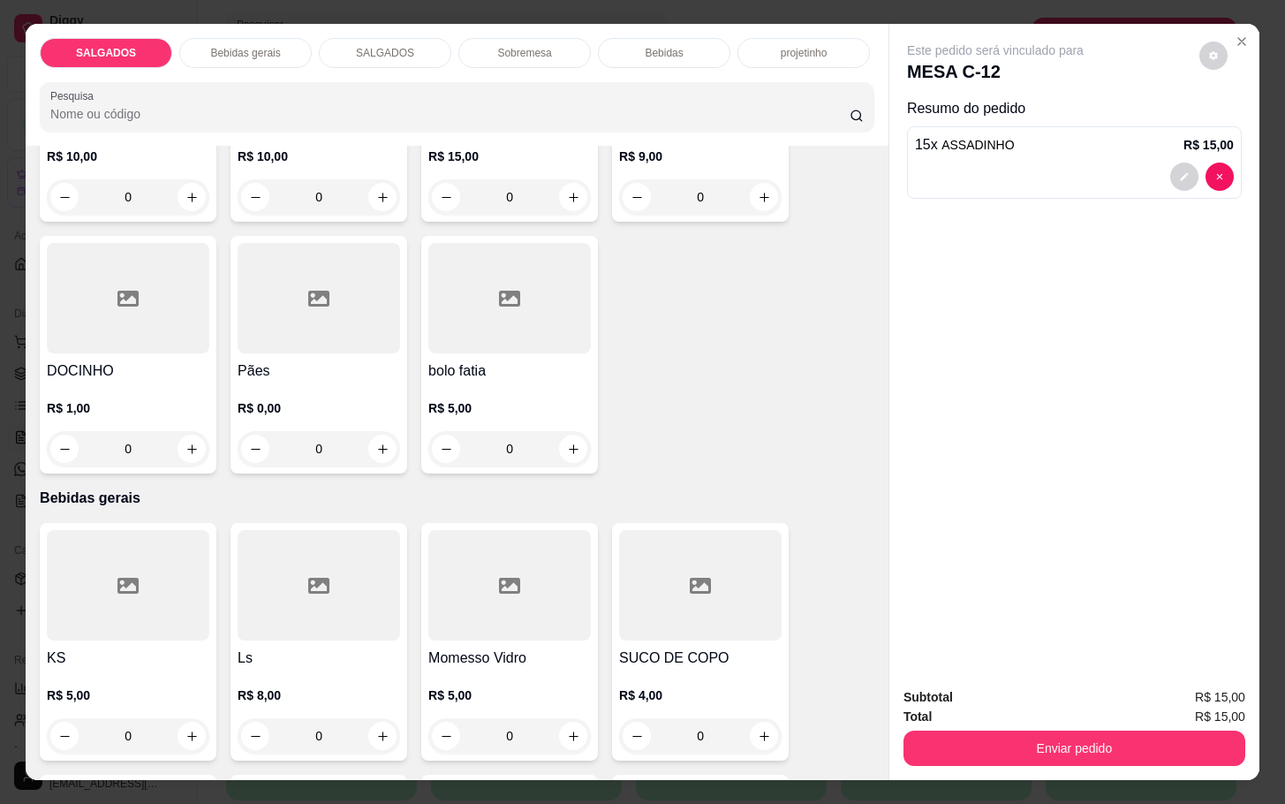
scroll to position [663, 0]
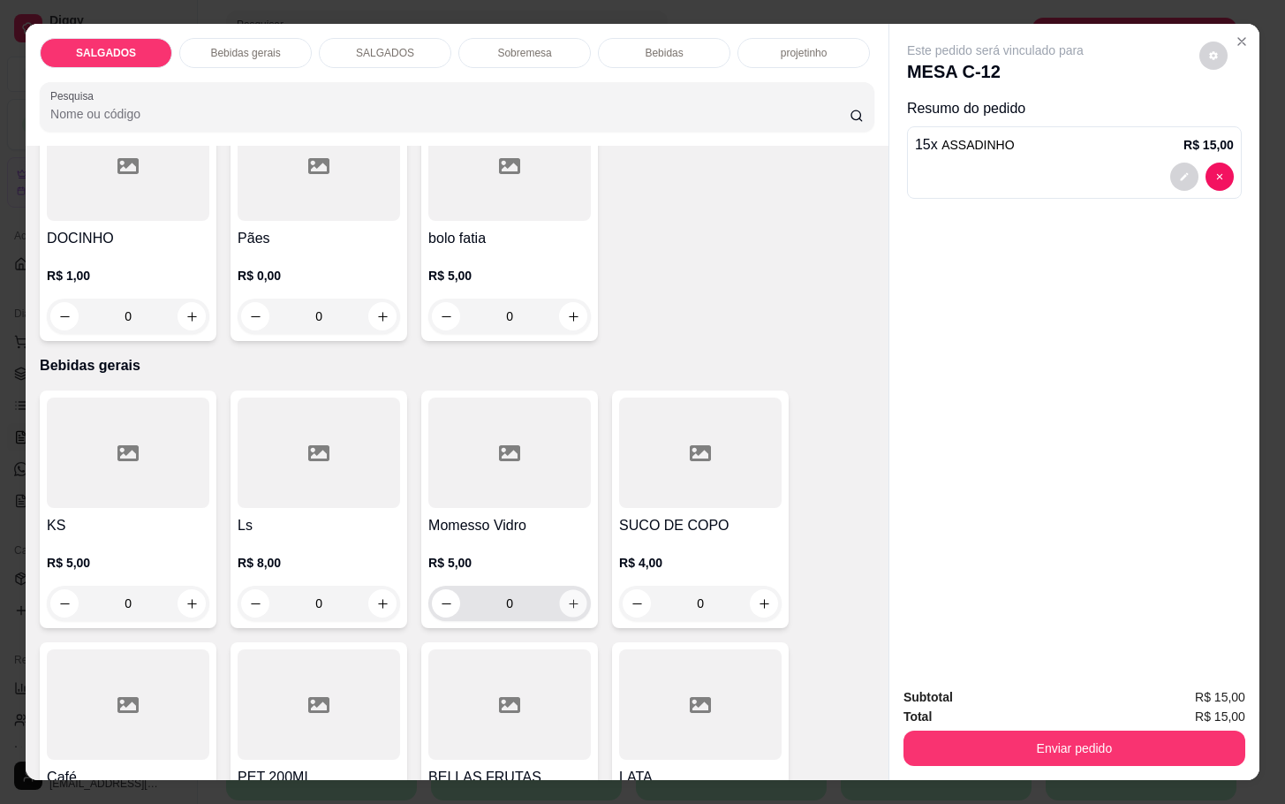
click at [576, 594] on button "increase-product-quantity" at bounding box center [573, 603] width 27 height 27
type input "1"
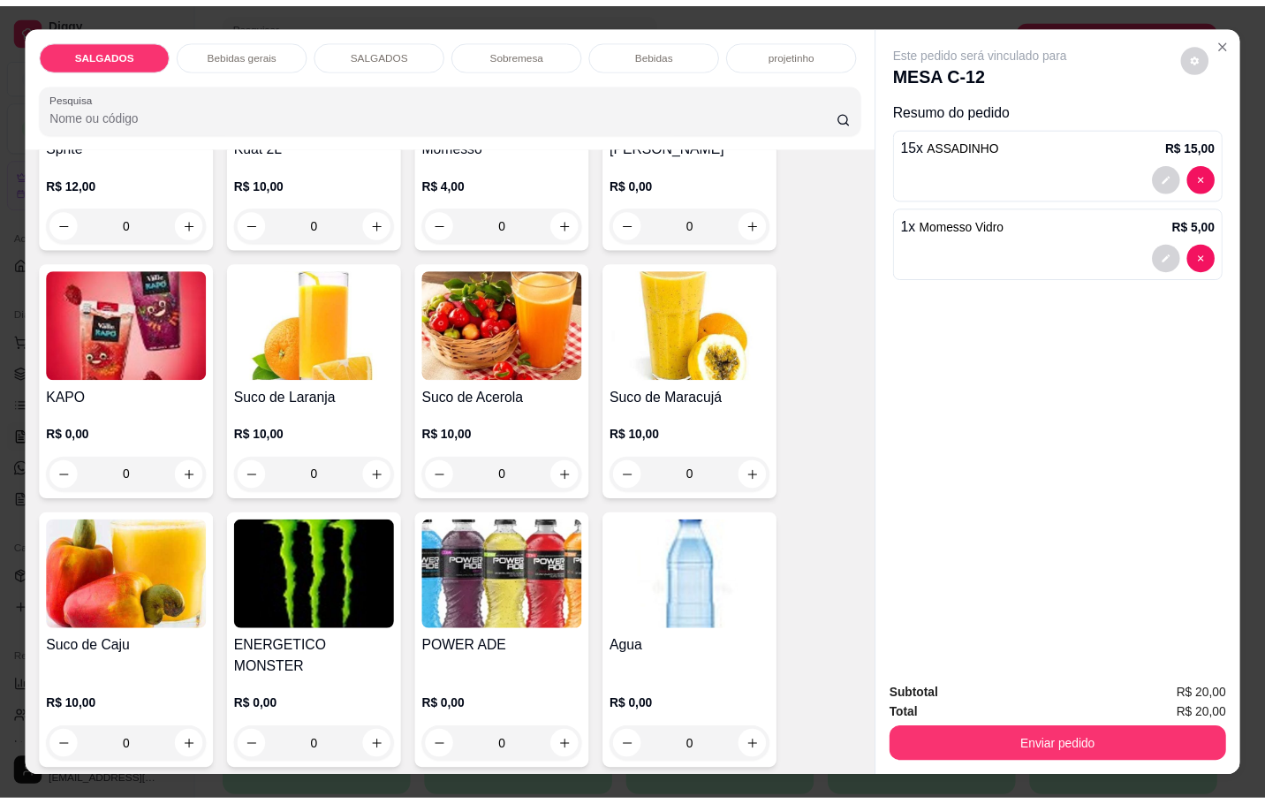
scroll to position [3445, 0]
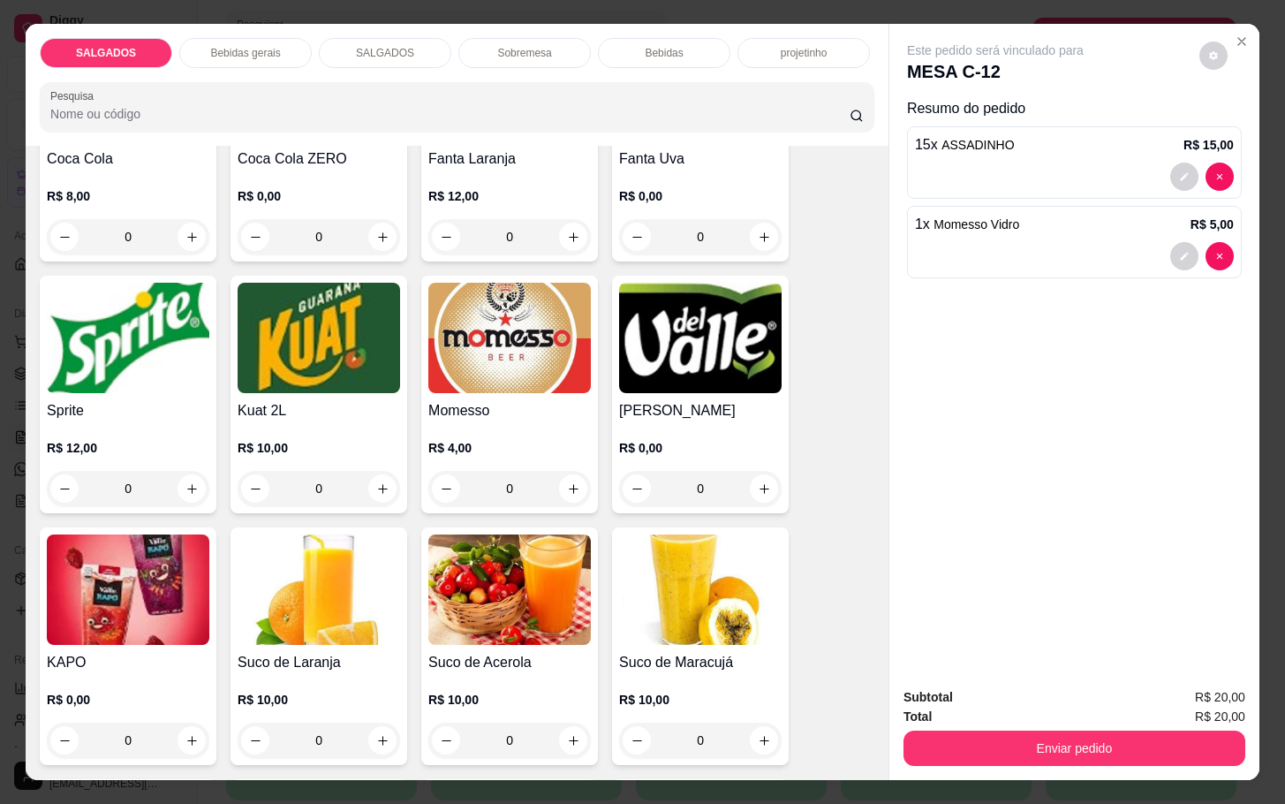
click at [726, 367] on img at bounding box center [700, 338] width 163 height 110
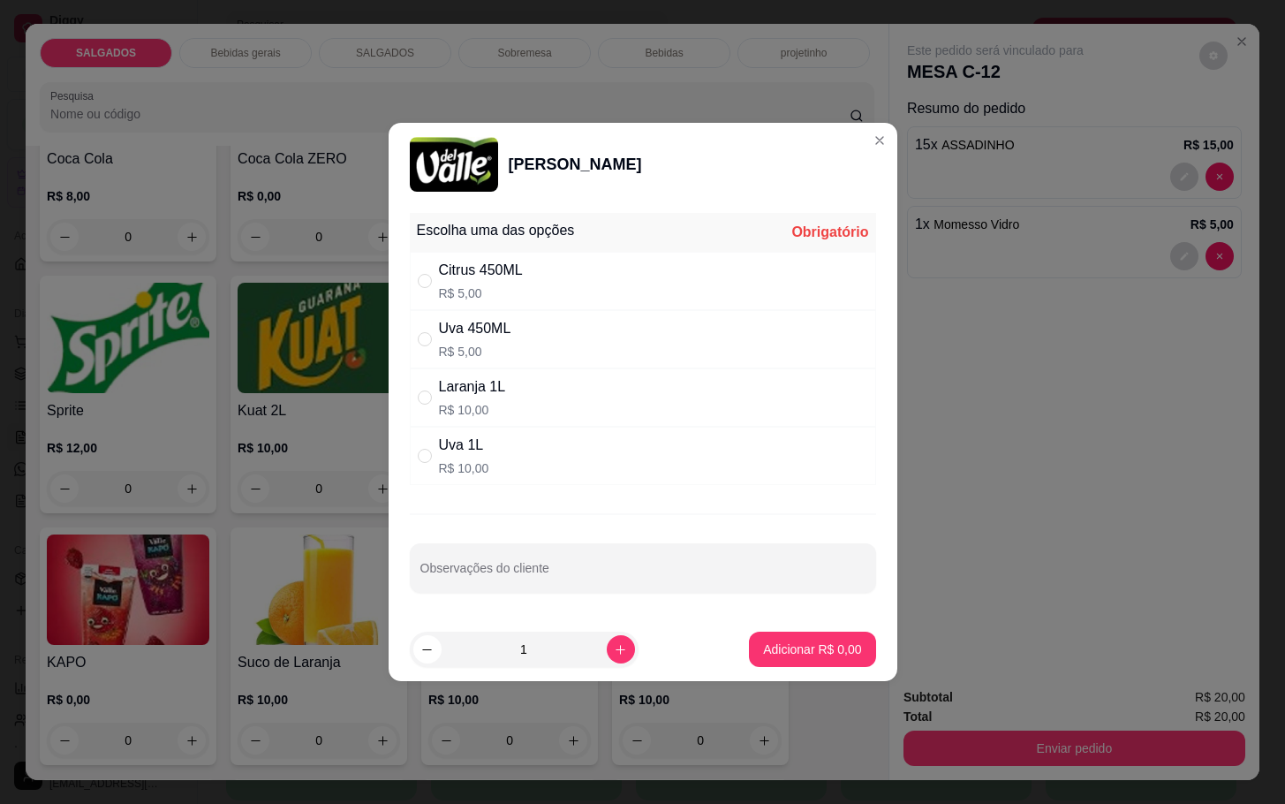
click at [437, 348] on div "Uva 450ML R$ 5,00" at bounding box center [643, 339] width 466 height 58
radio input "true"
click at [784, 636] on button "Adicionar R$ 5,00" at bounding box center [812, 649] width 123 height 34
type input "1"
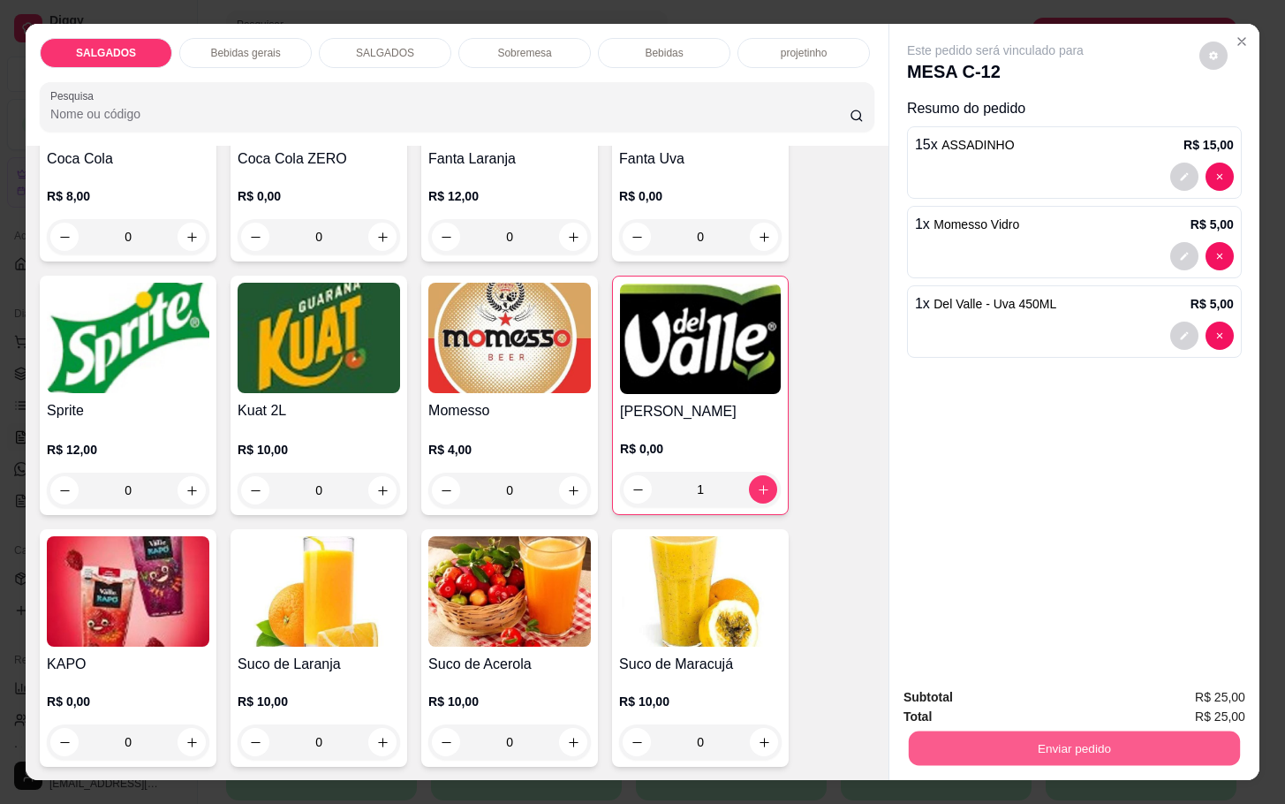
click at [992, 731] on button "Enviar pedido" at bounding box center [1074, 748] width 331 height 34
click at [1050, 686] on button "Não registrar e enviar pedido" at bounding box center [1013, 695] width 184 height 34
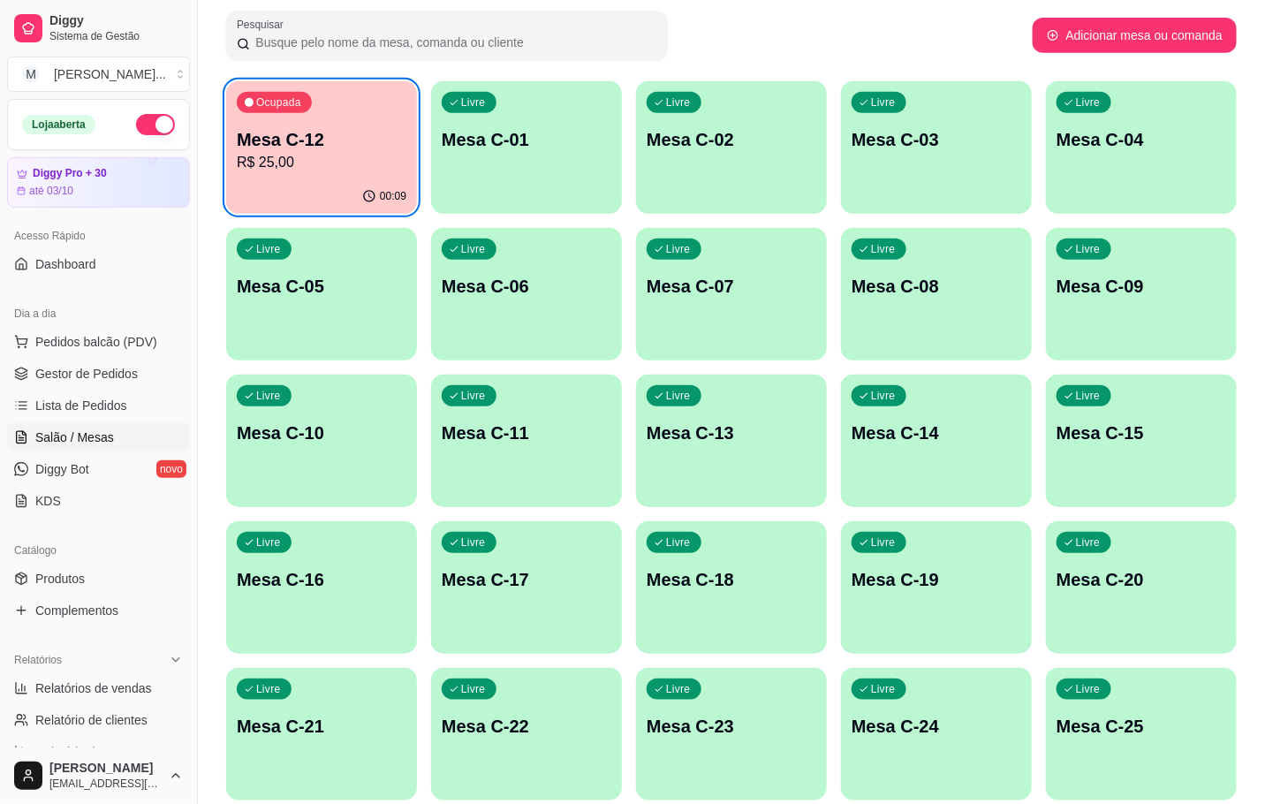
click at [329, 170] on p "R$ 25,00" at bounding box center [322, 162] width 170 height 21
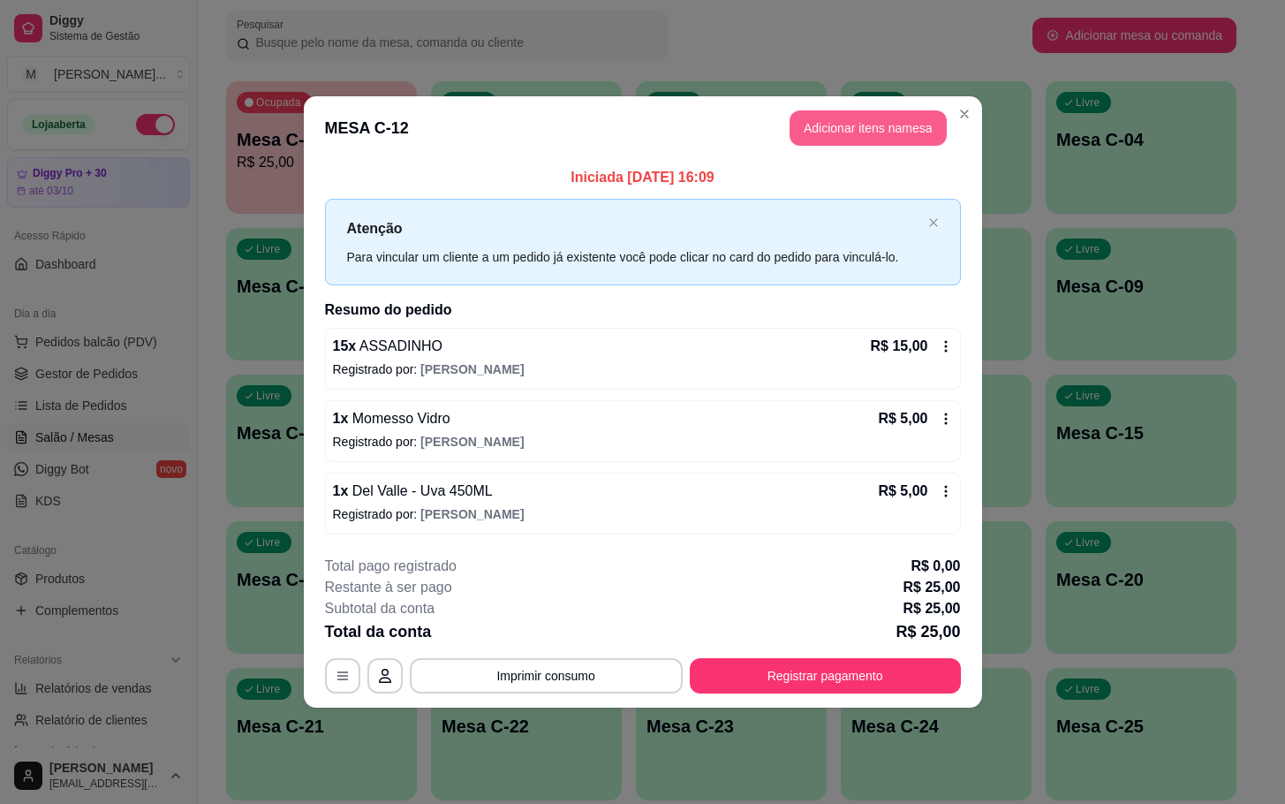
click at [811, 125] on button "Adicionar itens na mesa" at bounding box center [868, 127] width 157 height 35
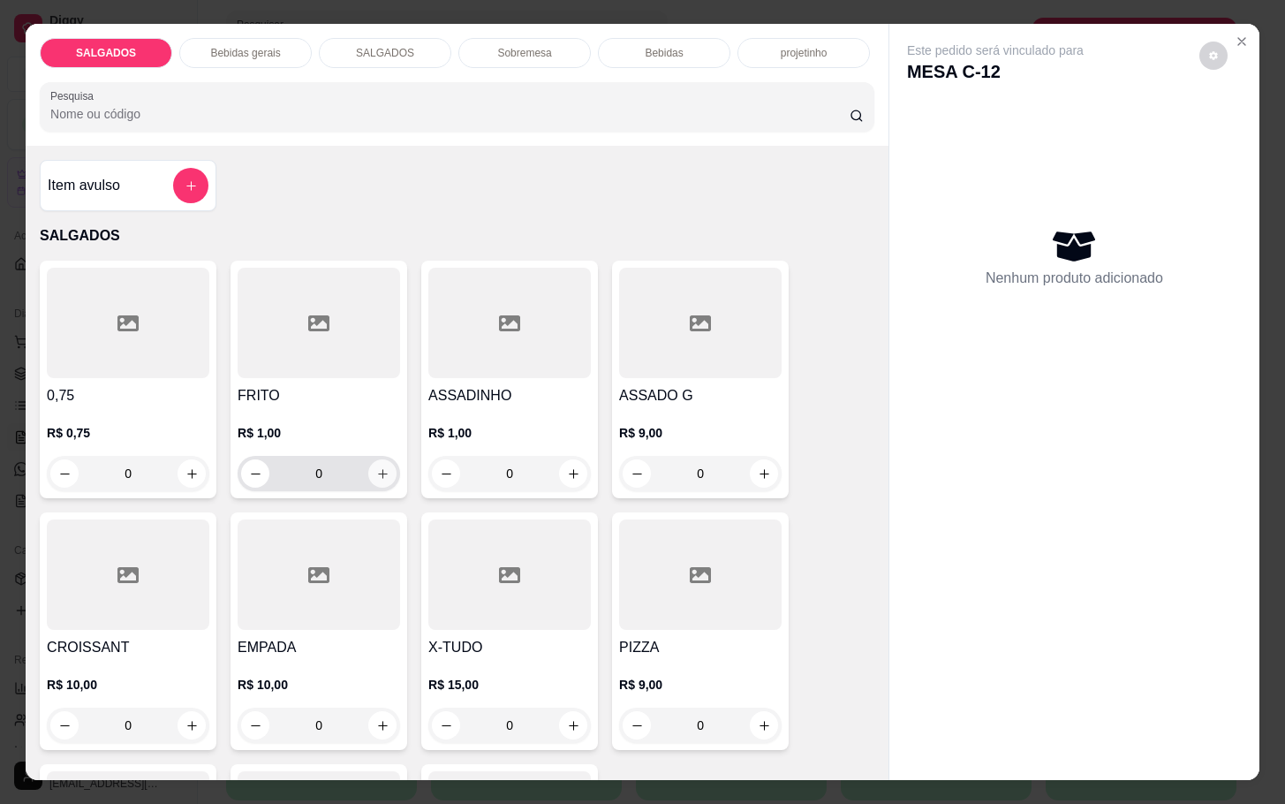
click at [376, 467] on icon "increase-product-quantity" at bounding box center [382, 473] width 13 height 13
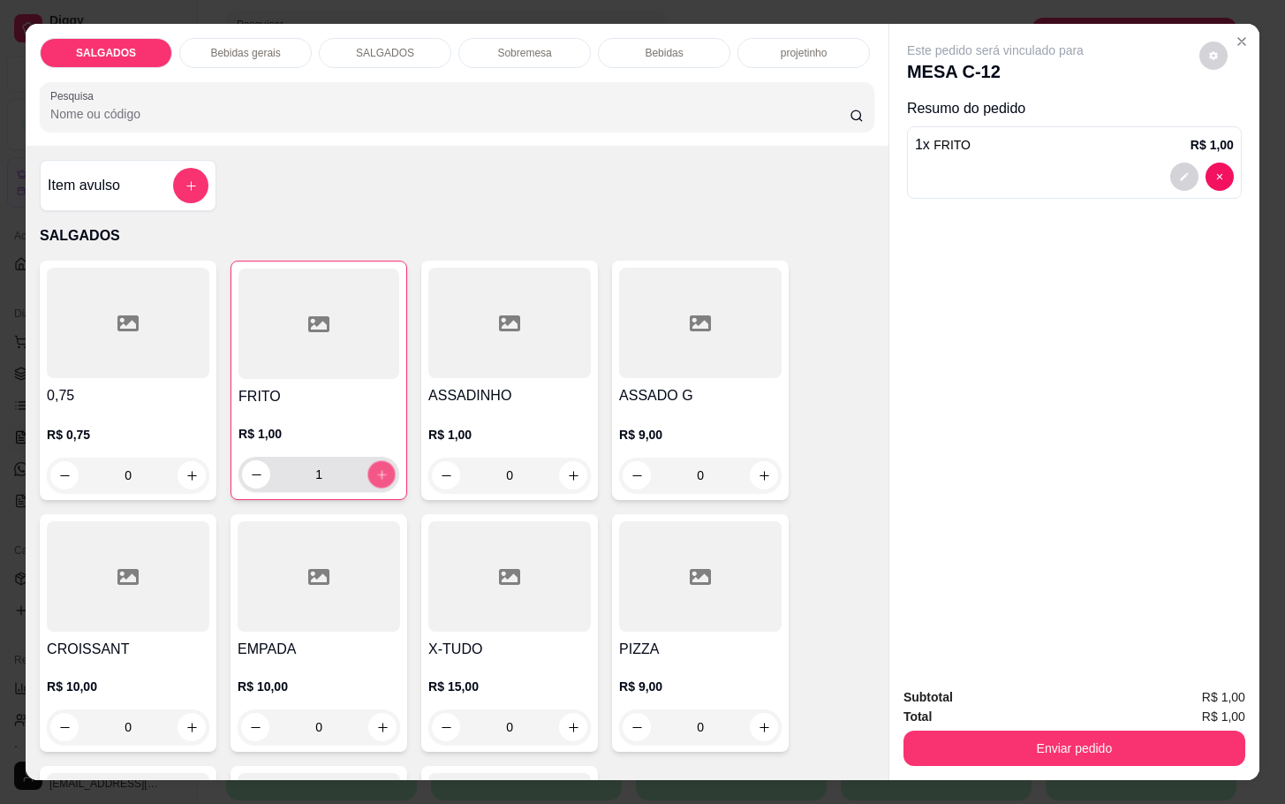
click at [375, 468] on icon "increase-product-quantity" at bounding box center [381, 474] width 13 height 13
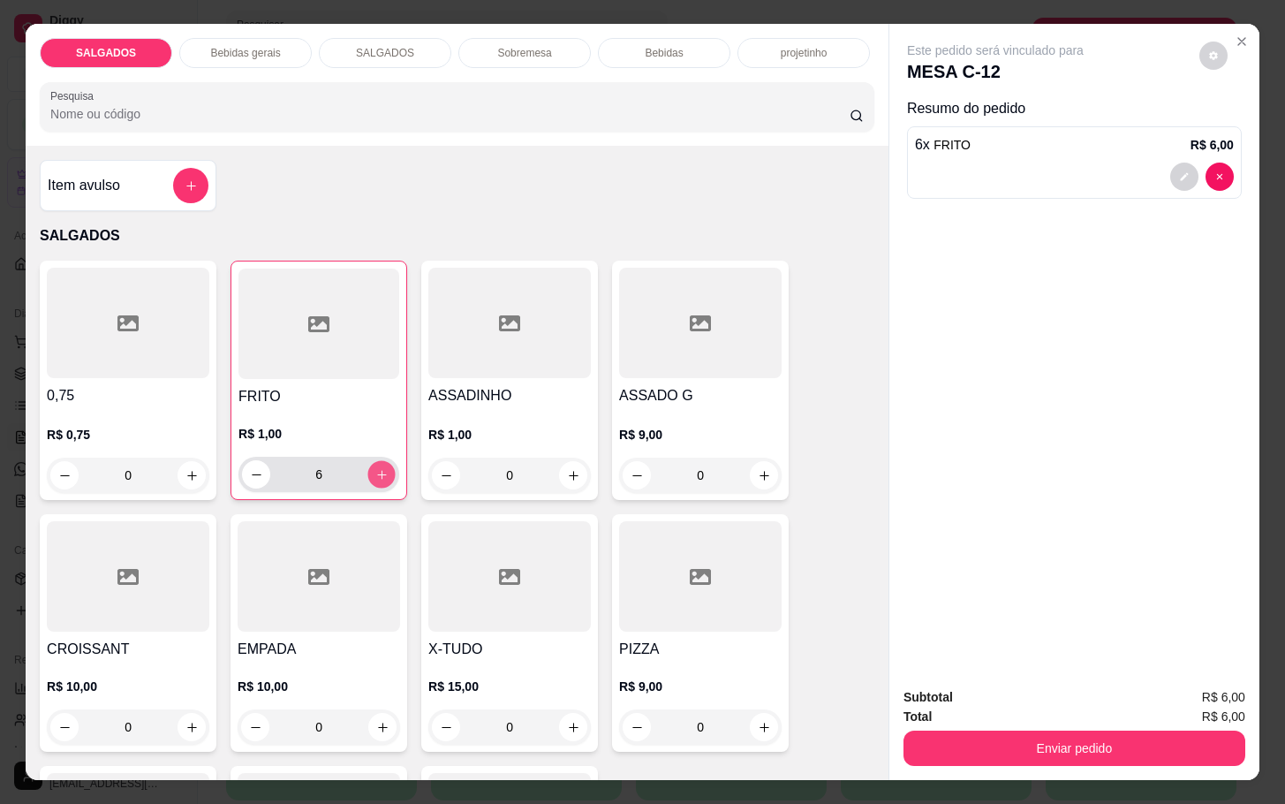
click at [375, 468] on icon "increase-product-quantity" at bounding box center [381, 474] width 13 height 13
type input "7"
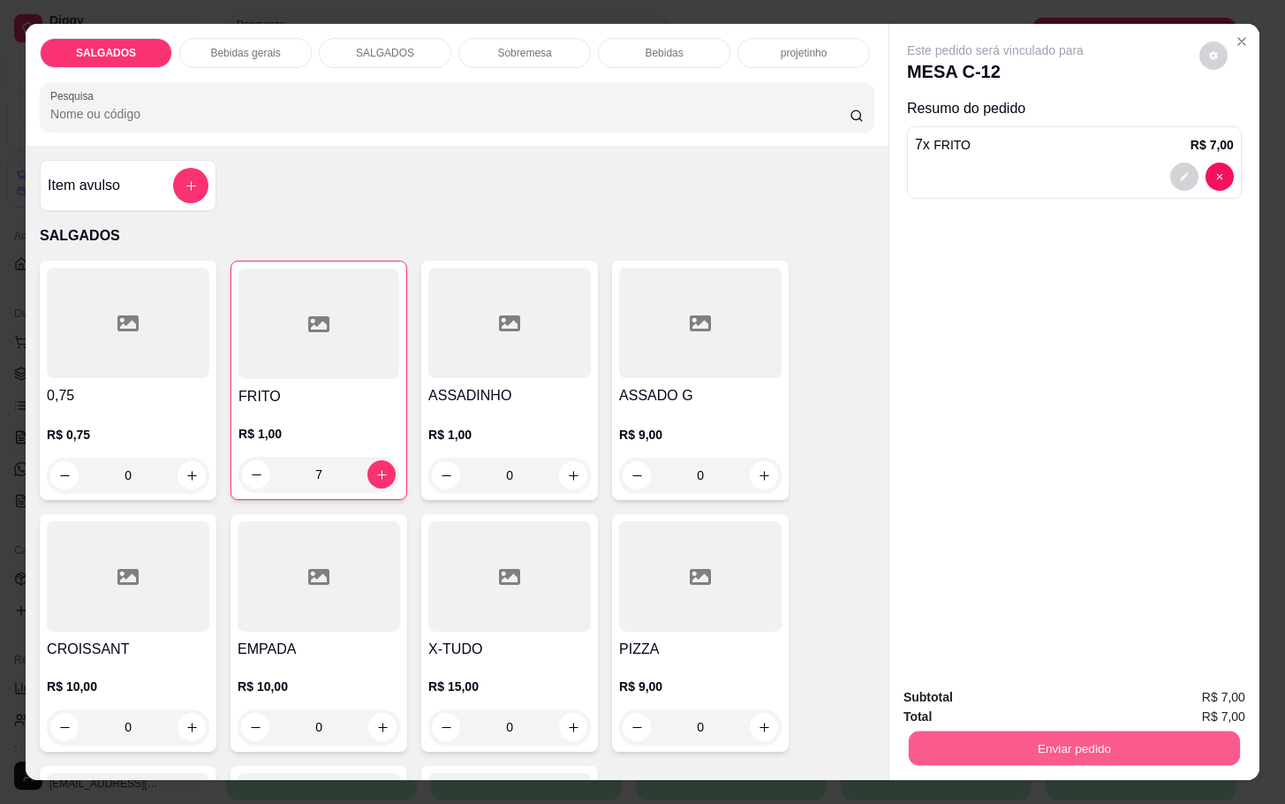
click at [1069, 735] on button "Enviar pedido" at bounding box center [1074, 748] width 331 height 34
click at [1037, 697] on button "Não registrar e enviar pedido" at bounding box center [1013, 694] width 178 height 33
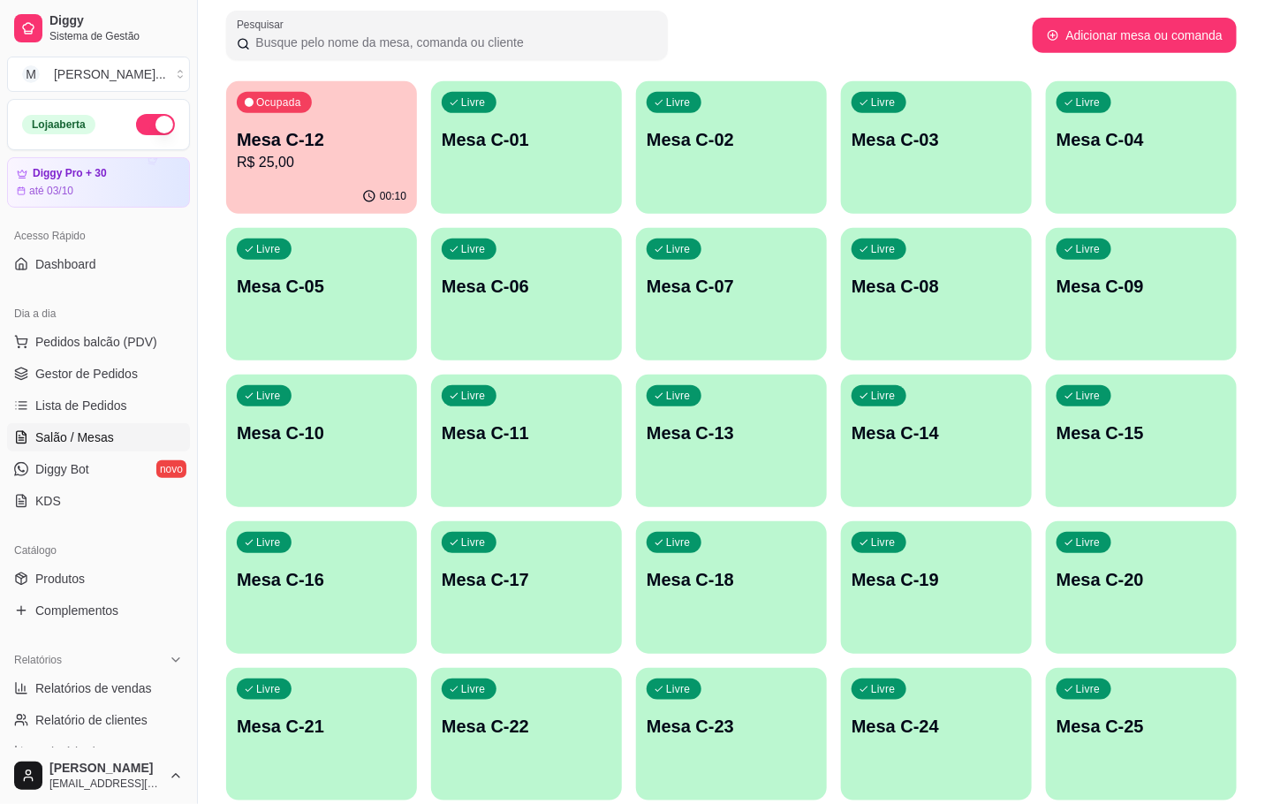
click at [967, 88] on div "Livre Mesa C-03" at bounding box center [936, 136] width 191 height 111
click at [266, 192] on div "00:19" at bounding box center [321, 196] width 191 height 34
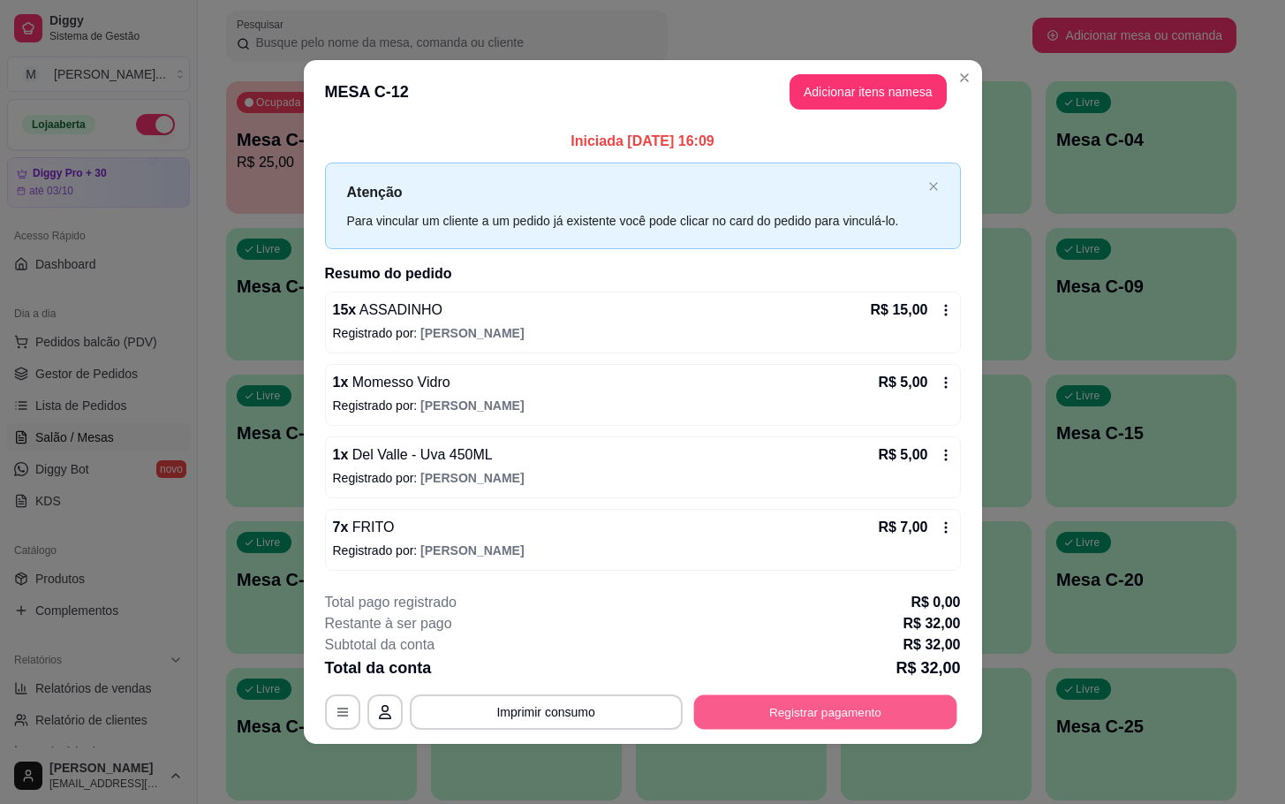
click at [803, 695] on button "Registrar pagamento" at bounding box center [824, 711] width 263 height 34
click at [806, 708] on button "Registrar pagamento" at bounding box center [824, 711] width 263 height 34
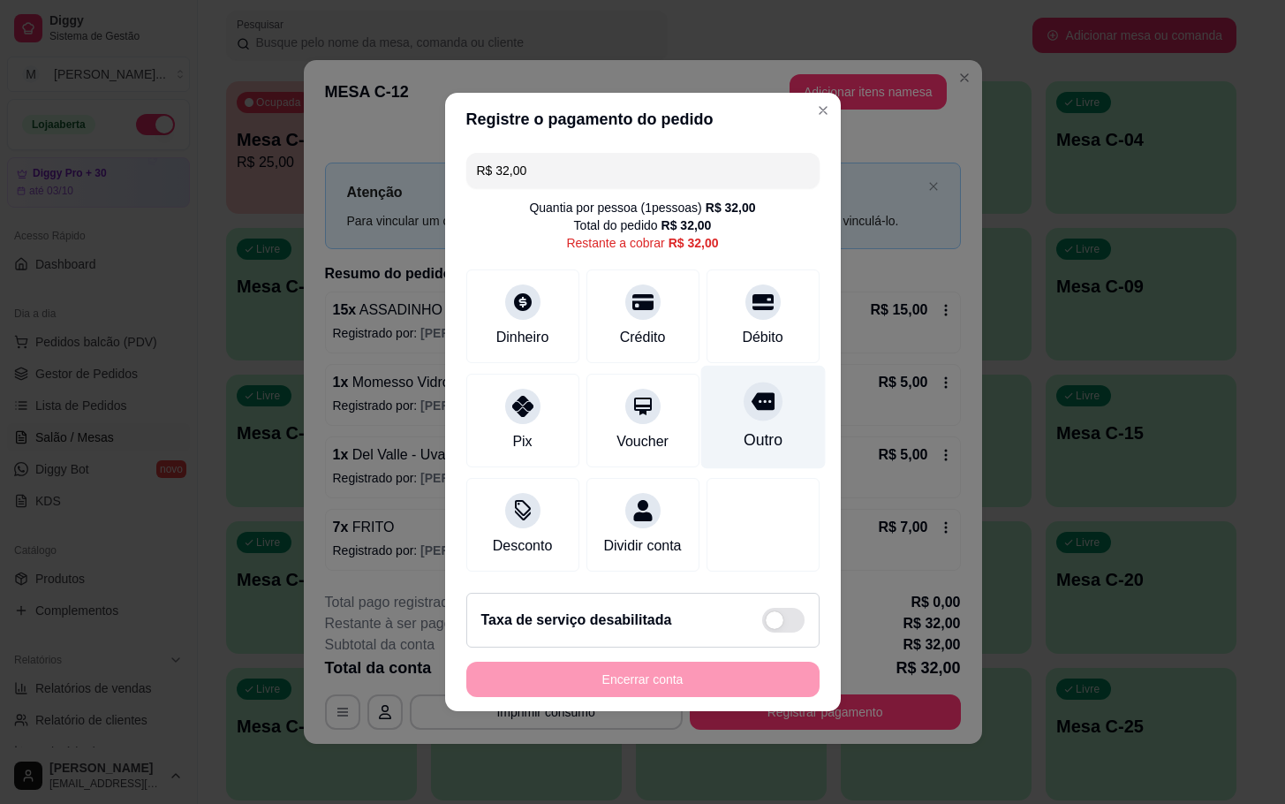
click at [746, 409] on div at bounding box center [763, 401] width 39 height 39
type input "R$ 0,00"
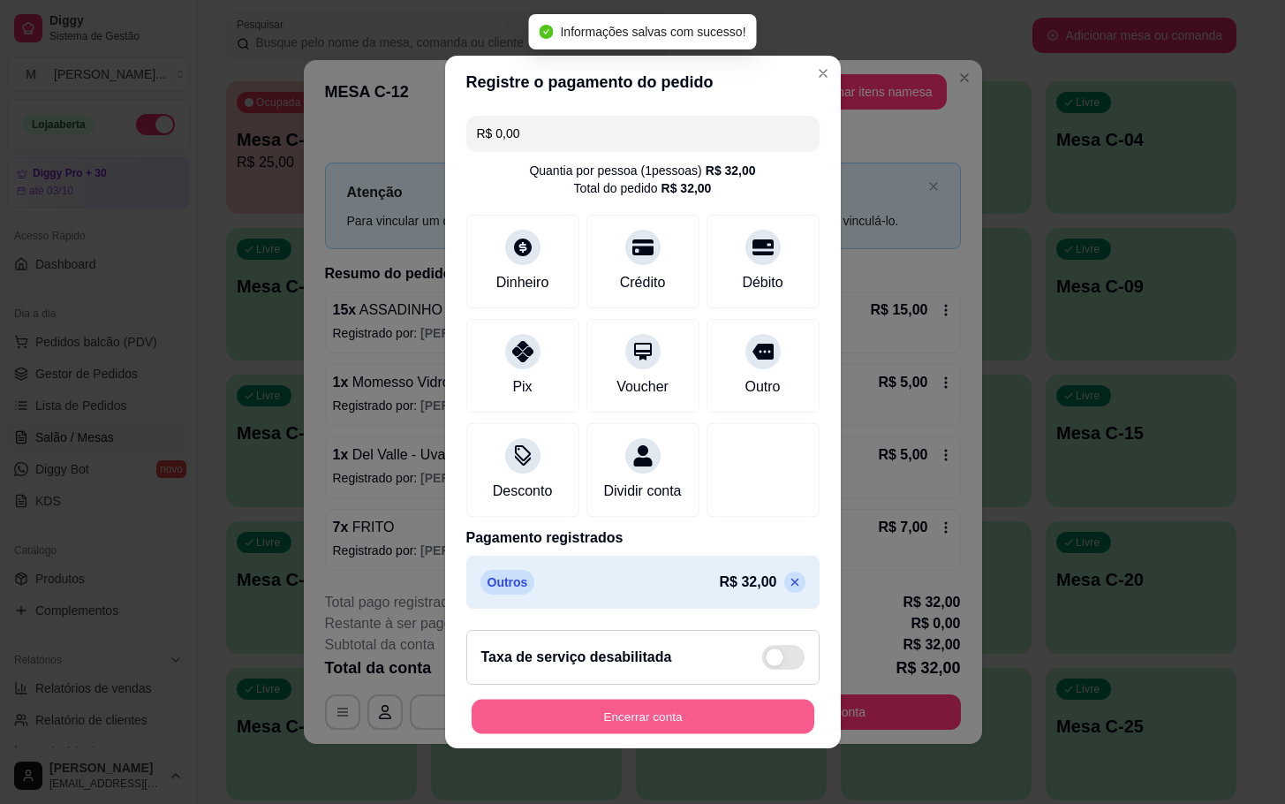
click at [652, 726] on button "Encerrar conta" at bounding box center [643, 717] width 343 height 34
